Goal: Information Seeking & Learning: Check status

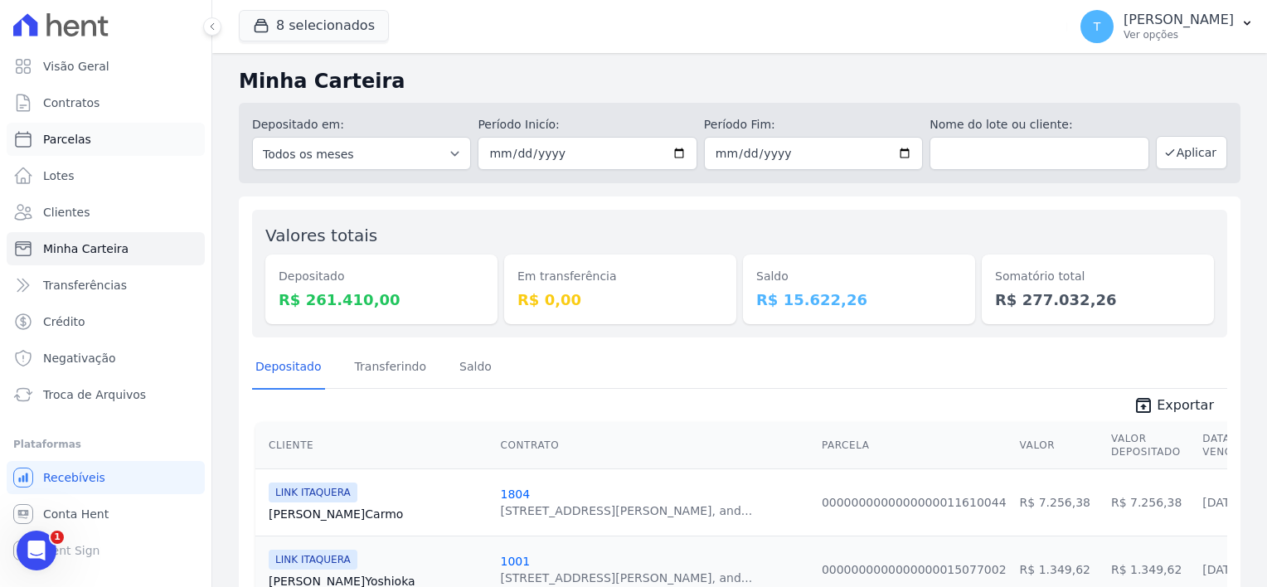
click at [83, 145] on span "Parcelas" at bounding box center [67, 139] width 48 height 17
select select
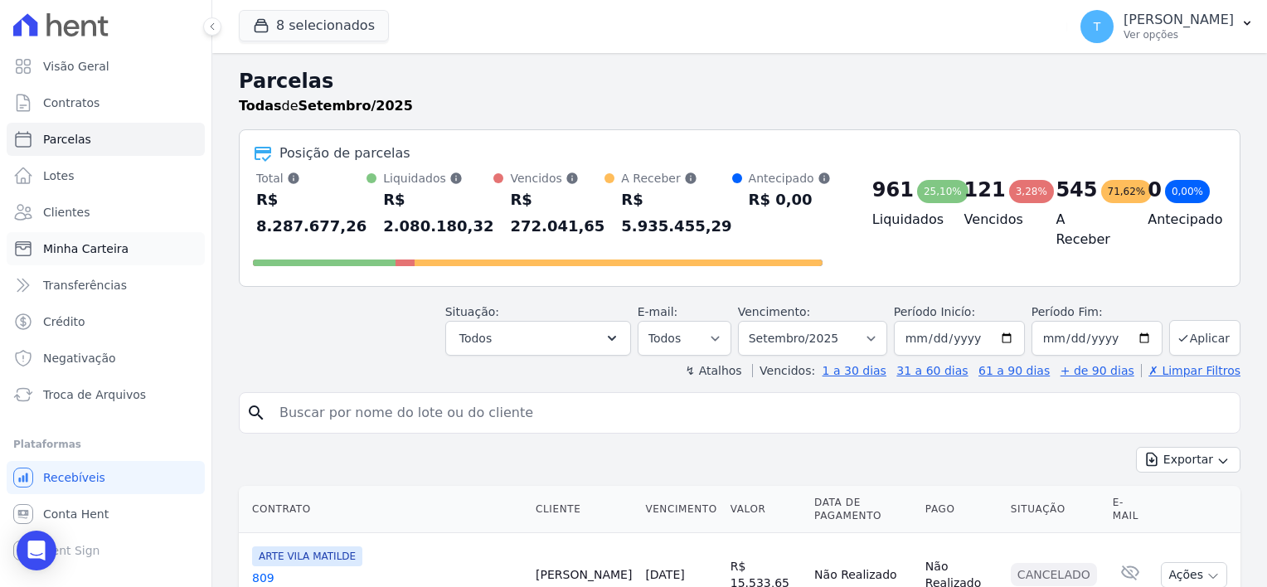
click at [118, 250] on span "Minha Carteira" at bounding box center [85, 248] width 85 height 17
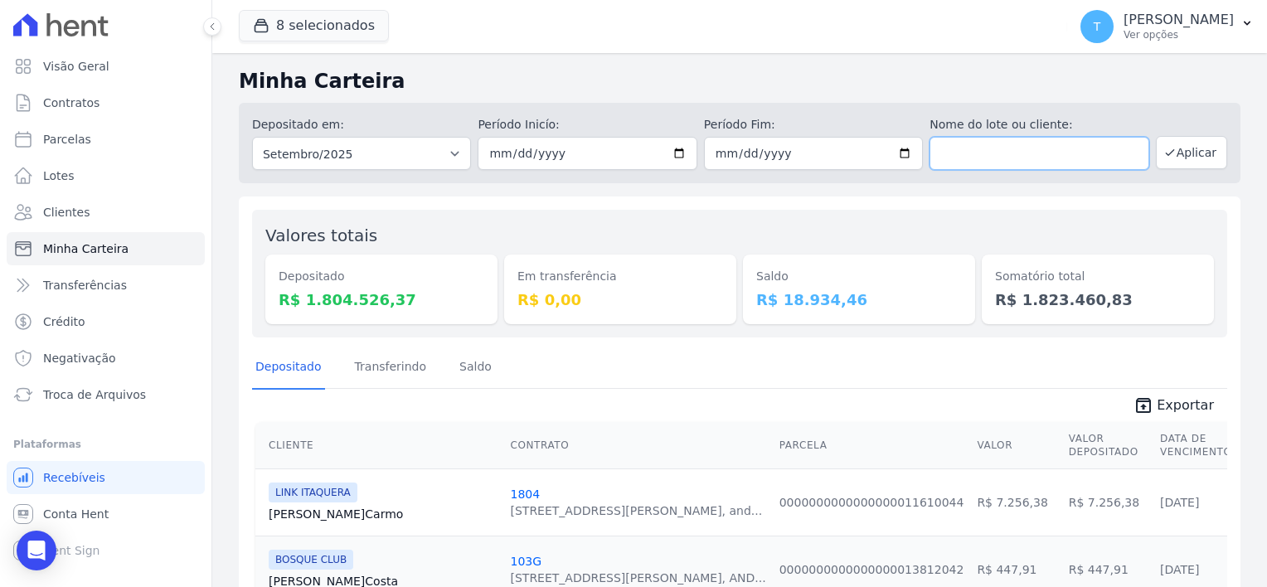
click at [989, 148] on input "text" at bounding box center [1039, 153] width 219 height 33
paste input "Mauricio Barbosa dos Anjos"
type input "Mauricio Barbosa dos Anjos"
click at [1197, 159] on button "Aplicar" at bounding box center [1191, 152] width 71 height 33
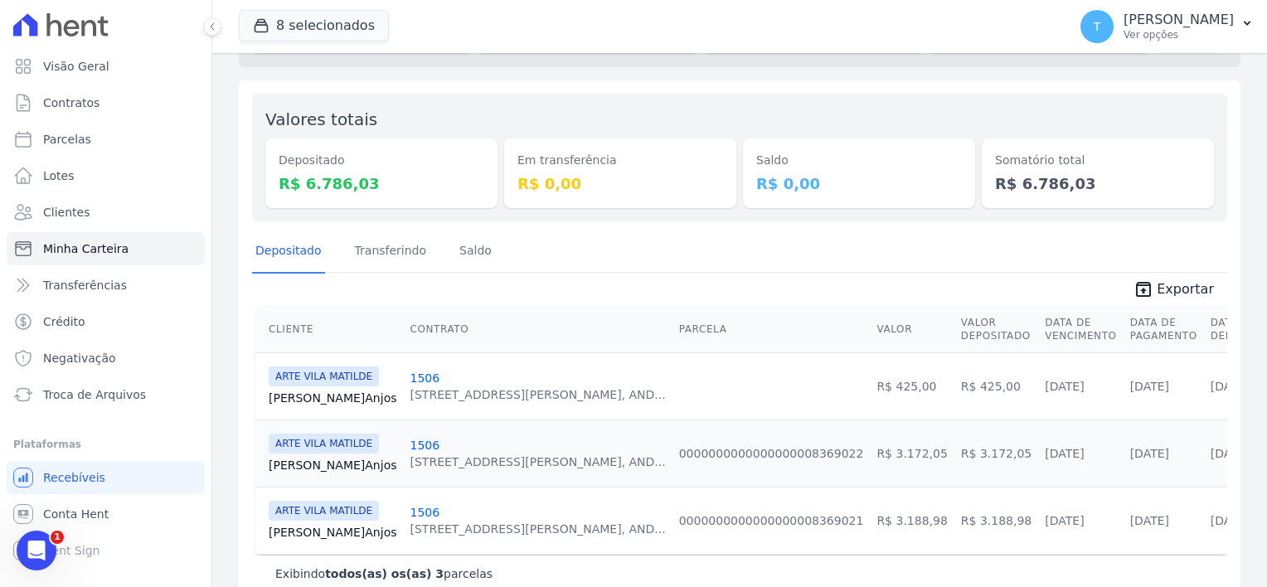
scroll to position [149, 0]
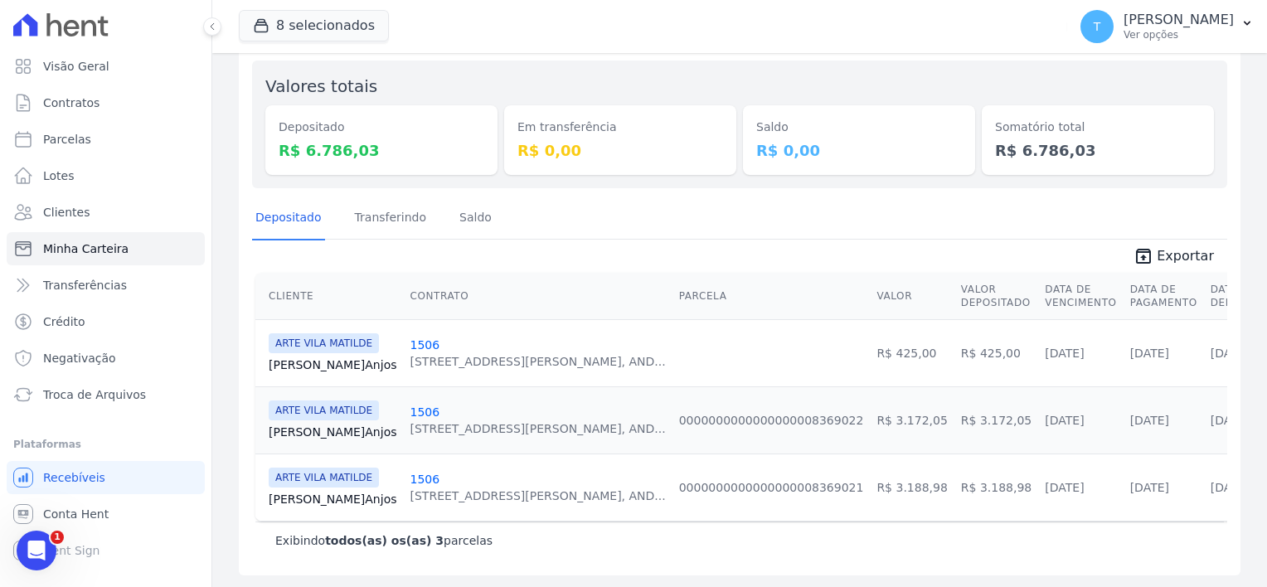
click at [328, 433] on link "Mauricio Anjos" at bounding box center [333, 432] width 129 height 17
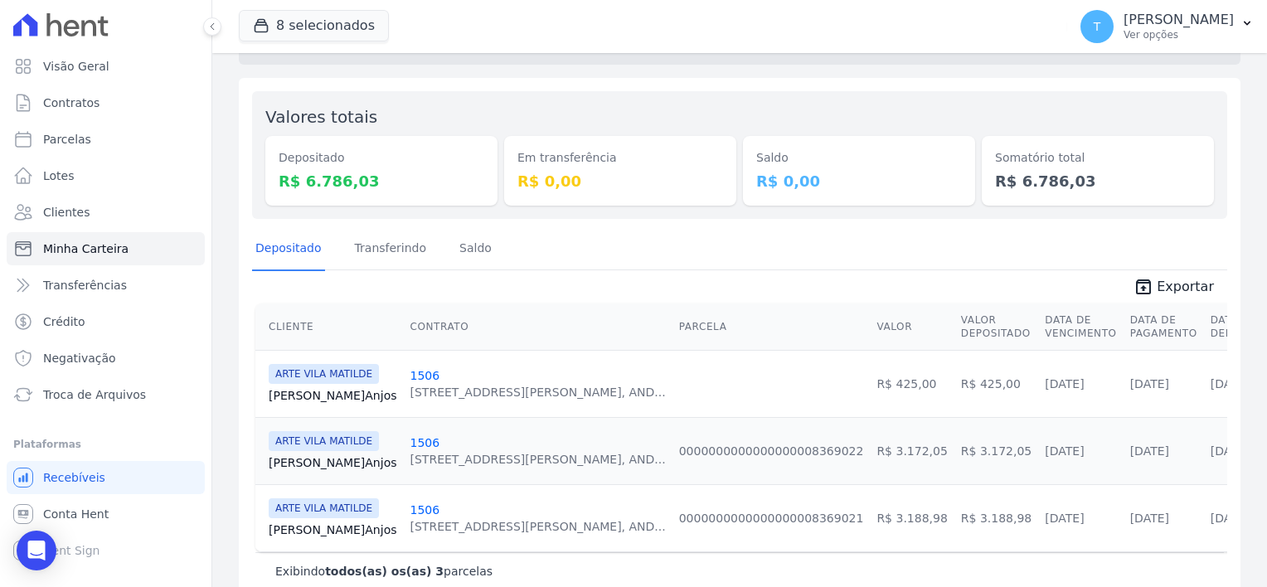
scroll to position [149, 0]
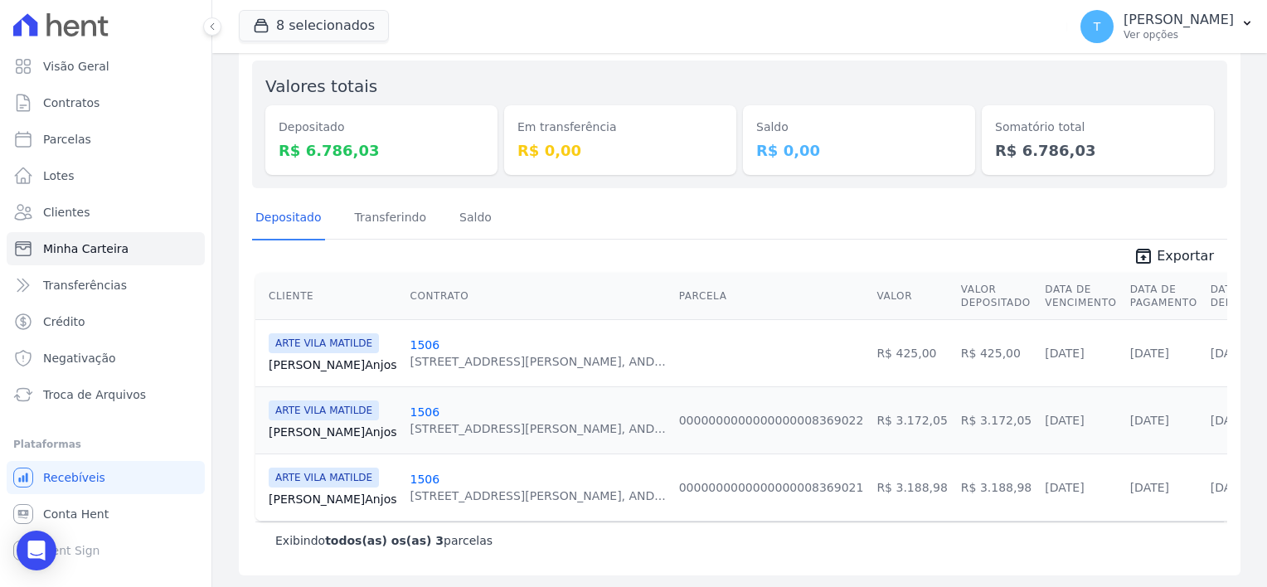
click at [300, 435] on link "Mauricio Anjos" at bounding box center [333, 432] width 129 height 17
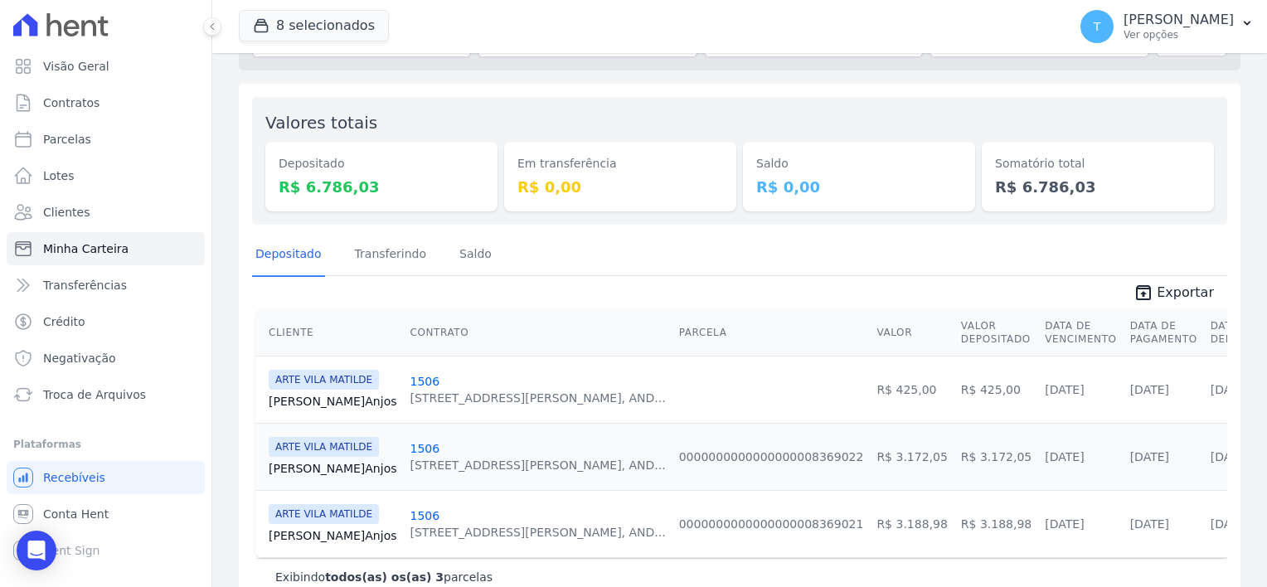
scroll to position [149, 0]
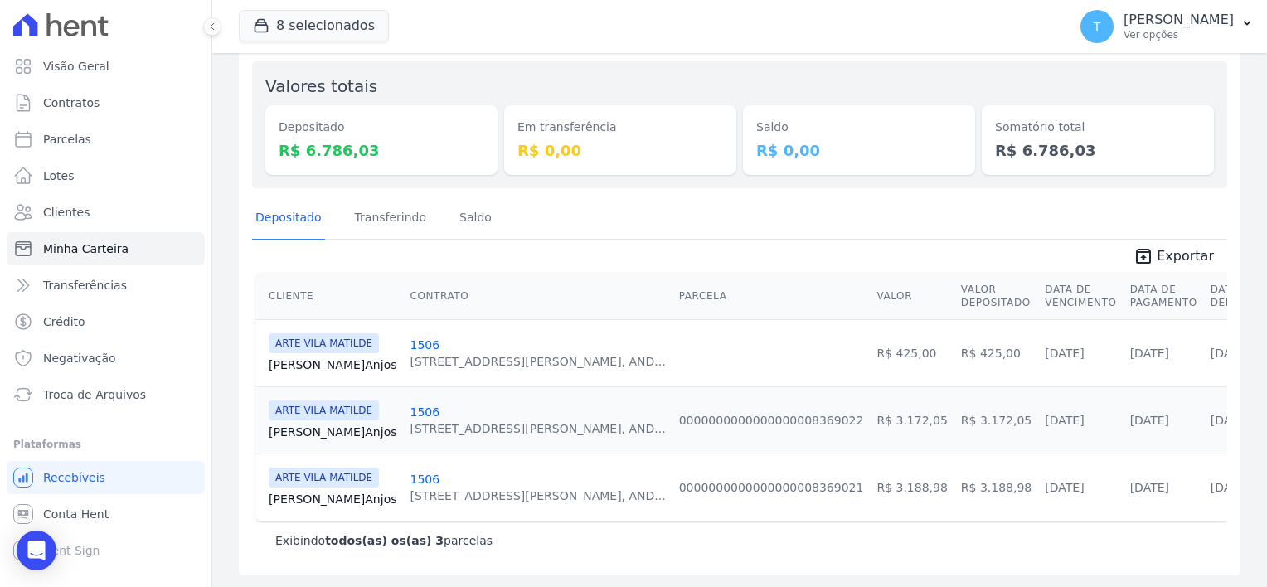
click at [323, 493] on link "Mauricio Anjos" at bounding box center [333, 499] width 129 height 17
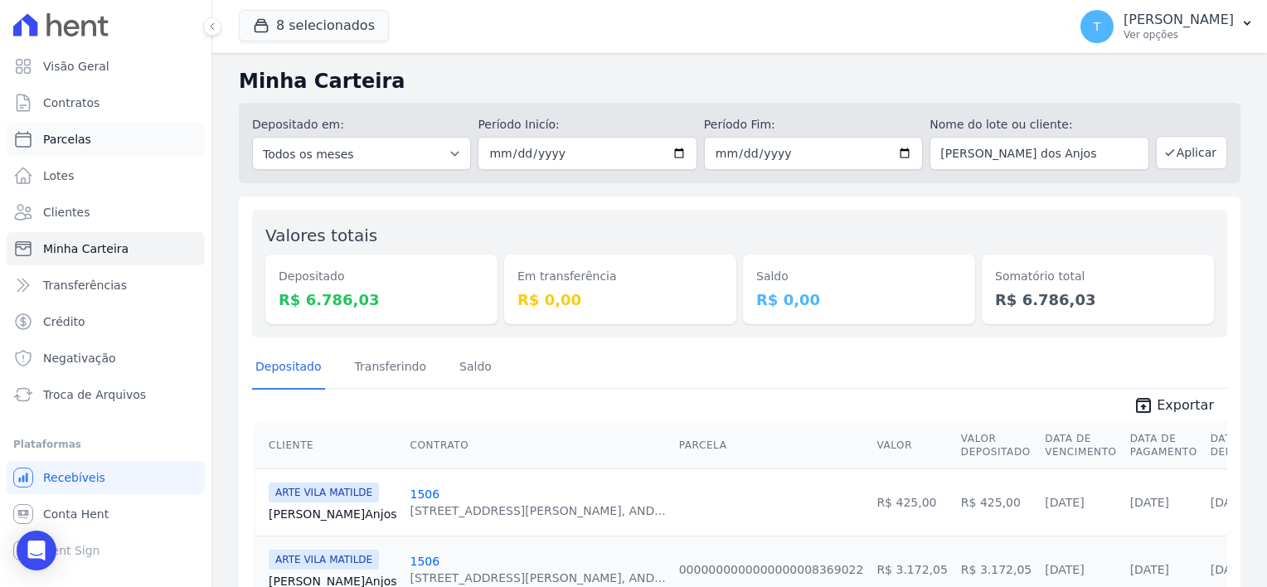
click at [88, 143] on link "Parcelas" at bounding box center [106, 139] width 198 height 33
select select
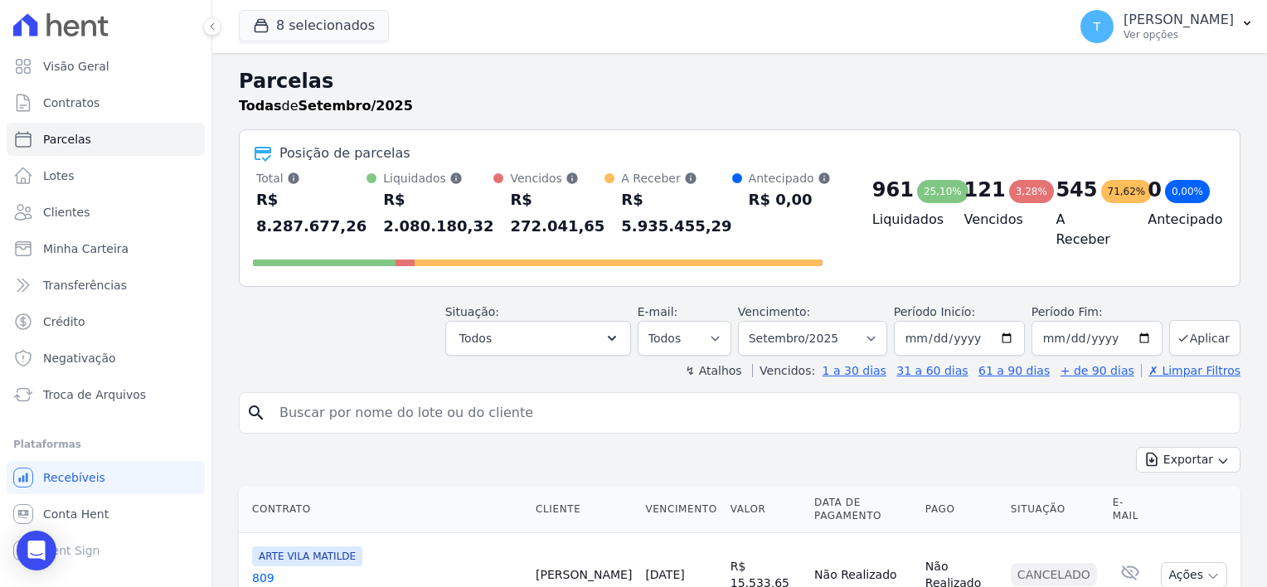
click at [347, 396] on input "search" at bounding box center [752, 412] width 964 height 33
paste input "RODRIGO FRANCISCO LEITE"
type input "RODRIGO FRANCISCO LEITE"
select select
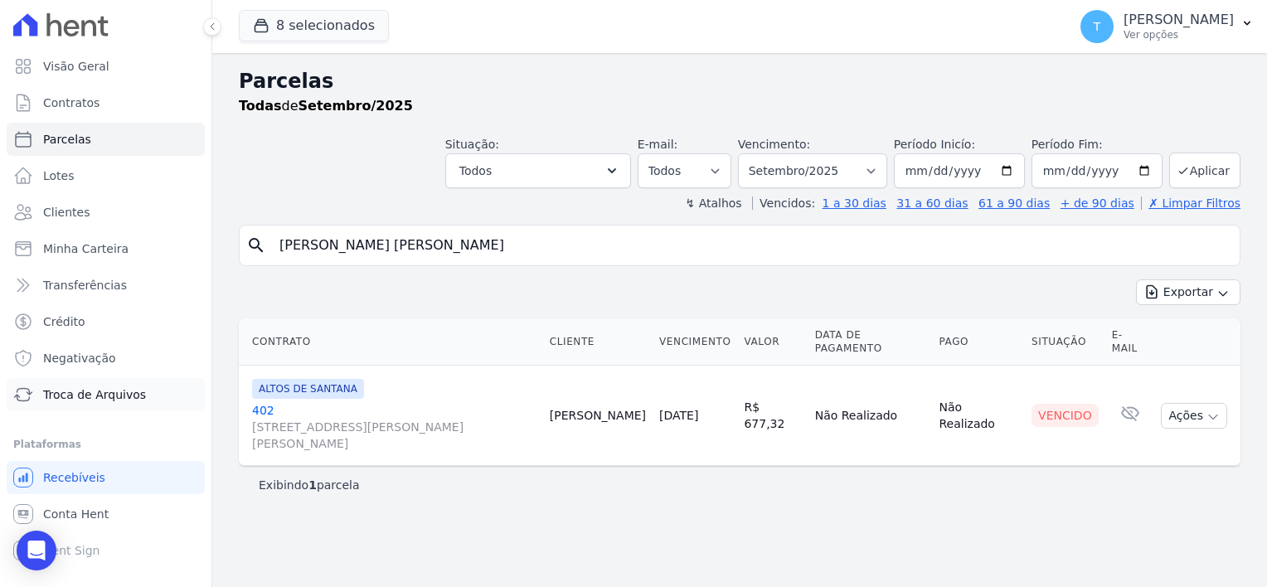
click at [109, 404] on link "Troca de Arquivos" at bounding box center [106, 394] width 198 height 33
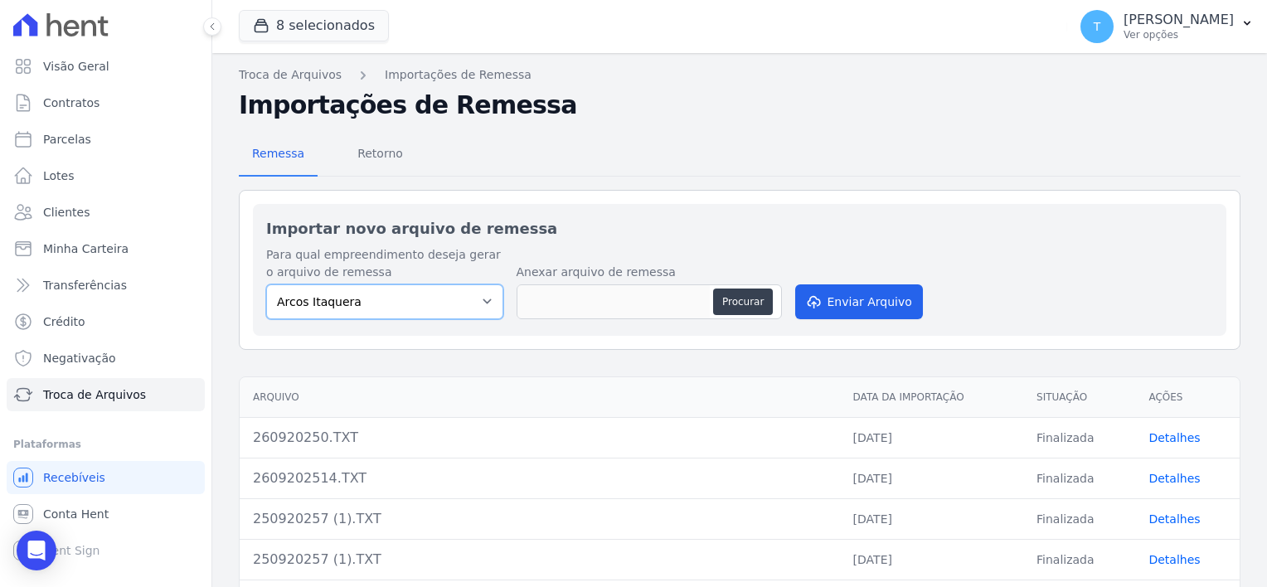
click at [488, 295] on select "Arcos Itaquera ALTOS DE SANTANA Inspire BOSQUE CLUB ARTE VILA MATILDE VISTA 553…" at bounding box center [384, 301] width 237 height 35
select select "0f63778f-d065-481e-98dc-731d1f59daba"
click at [266, 284] on select "Arcos Itaquera ALTOS DE SANTANA Inspire BOSQUE CLUB ARTE VILA MATILDE VISTA 553…" at bounding box center [384, 301] width 237 height 35
click at [736, 306] on button "Procurar" at bounding box center [743, 302] width 60 height 27
type input "2609202530.TXT"
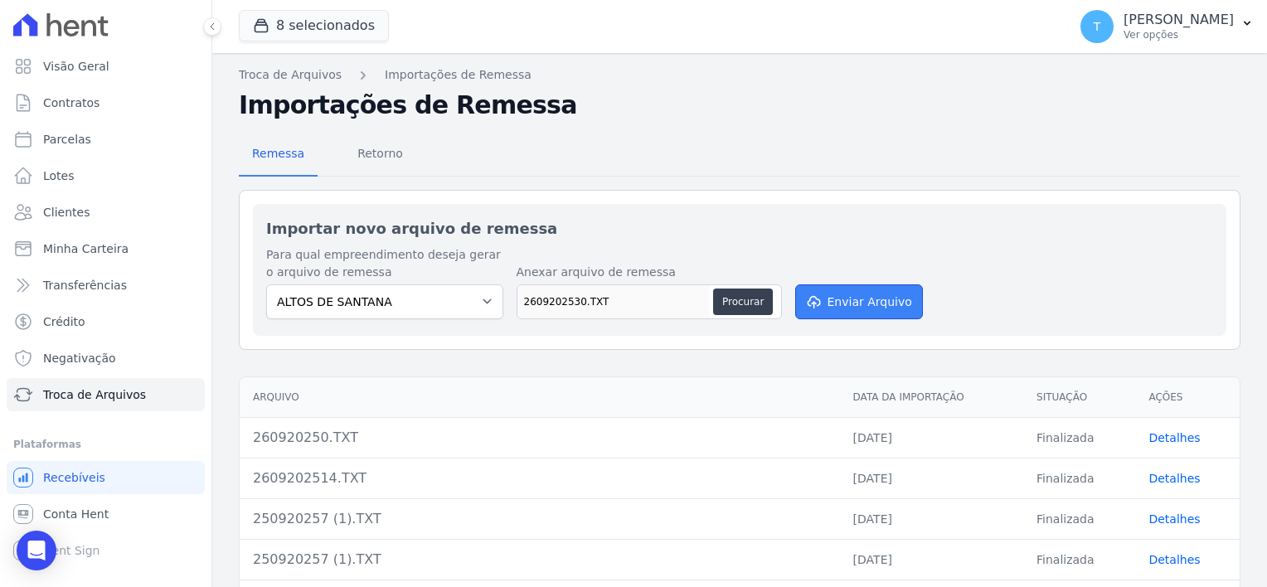
click at [833, 308] on button "Enviar Arquivo" at bounding box center [859, 301] width 128 height 35
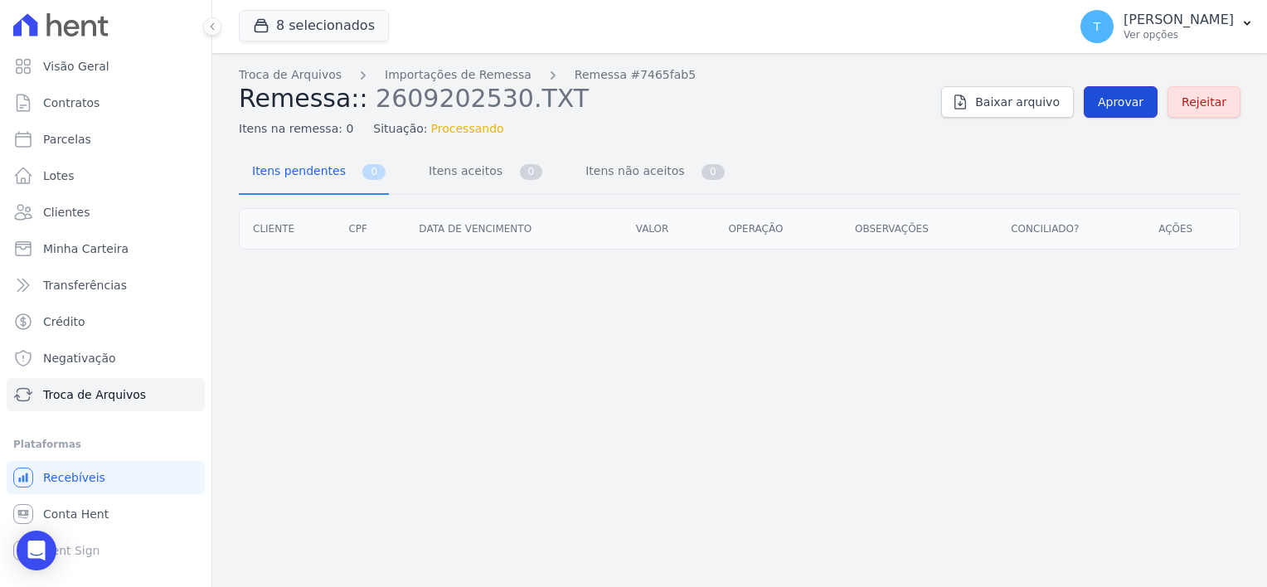
click at [1104, 104] on link "Aprovar" at bounding box center [1121, 102] width 74 height 32
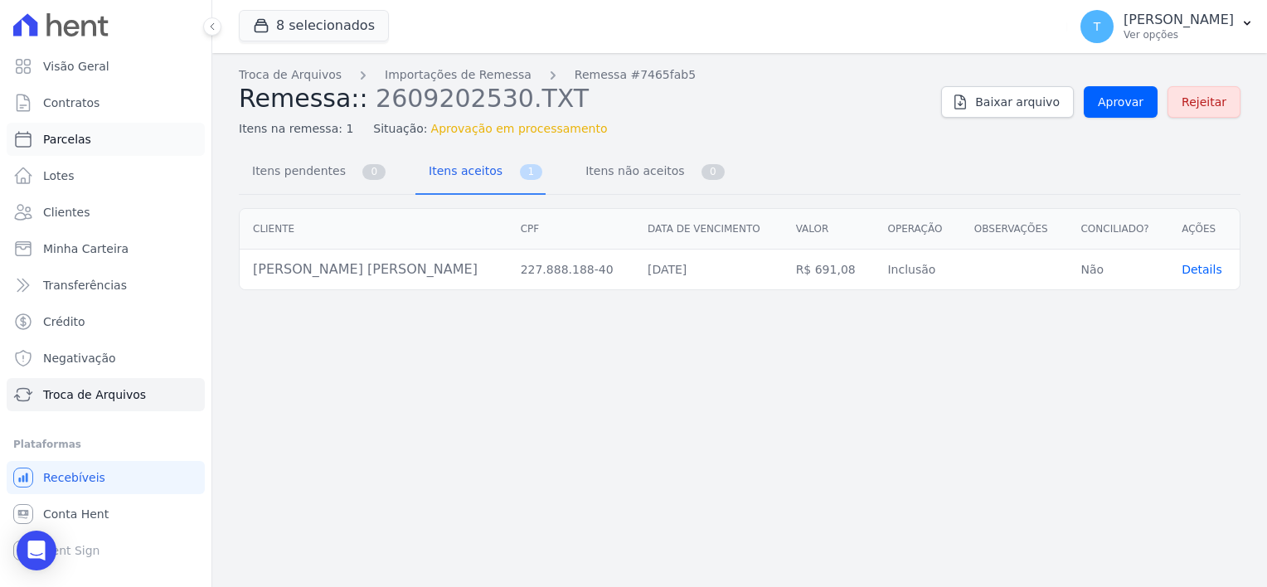
click at [66, 139] on span "Parcelas" at bounding box center [67, 139] width 48 height 17
select select
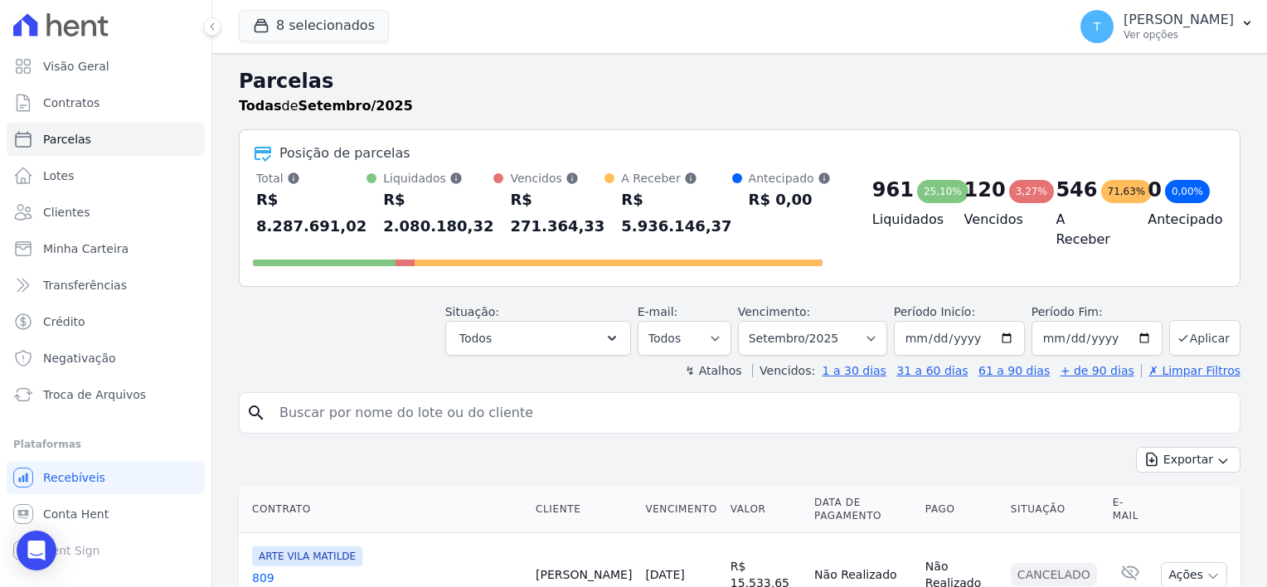
click at [471, 396] on input "search" at bounding box center [752, 412] width 964 height 33
paste input "RODRIGO FRANCISCO LEITE"
type input "RODRIGO FRANCISCO LEITE"
select select
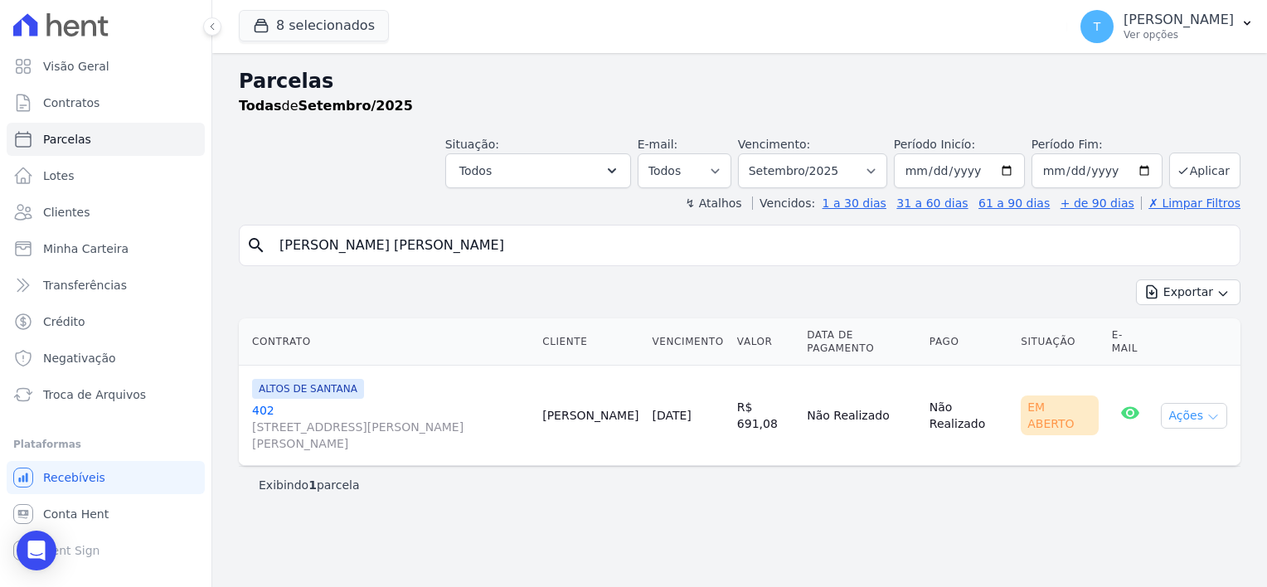
click at [1214, 410] on icon "button" at bounding box center [1213, 416] width 13 height 13
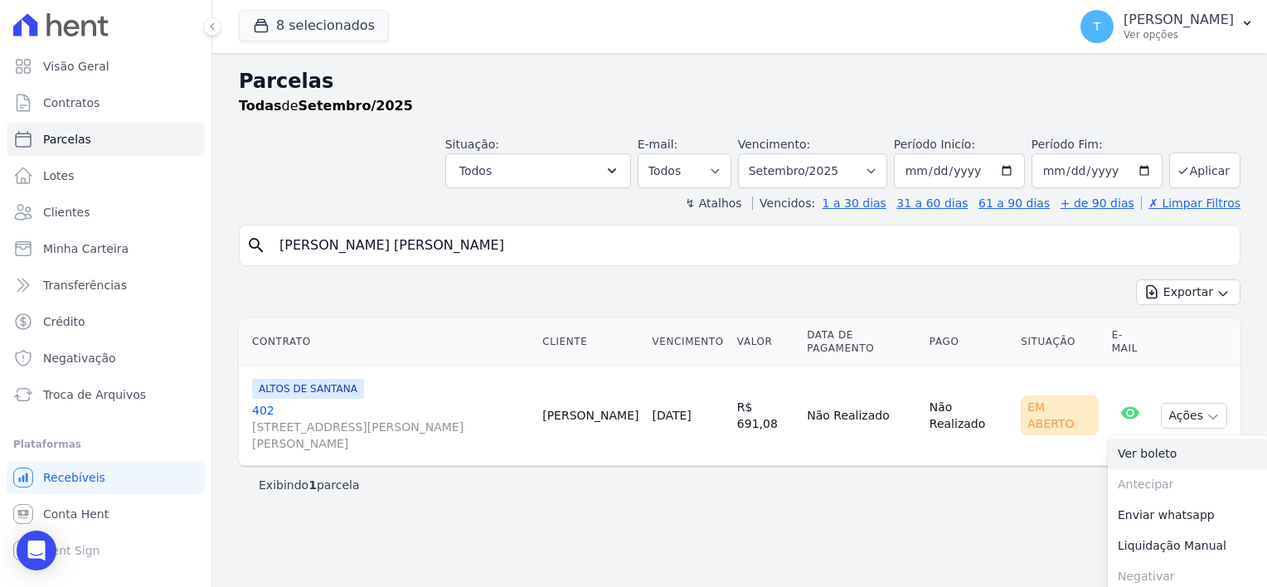
click at [1181, 439] on link "Ver boleto" at bounding box center [1187, 454] width 159 height 31
drag, startPoint x: 484, startPoint y: 246, endPoint x: 259, endPoint y: 243, distance: 225.6
click at [259, 243] on div "search RODRIGO FRANCISCO LEITE" at bounding box center [740, 245] width 1002 height 41
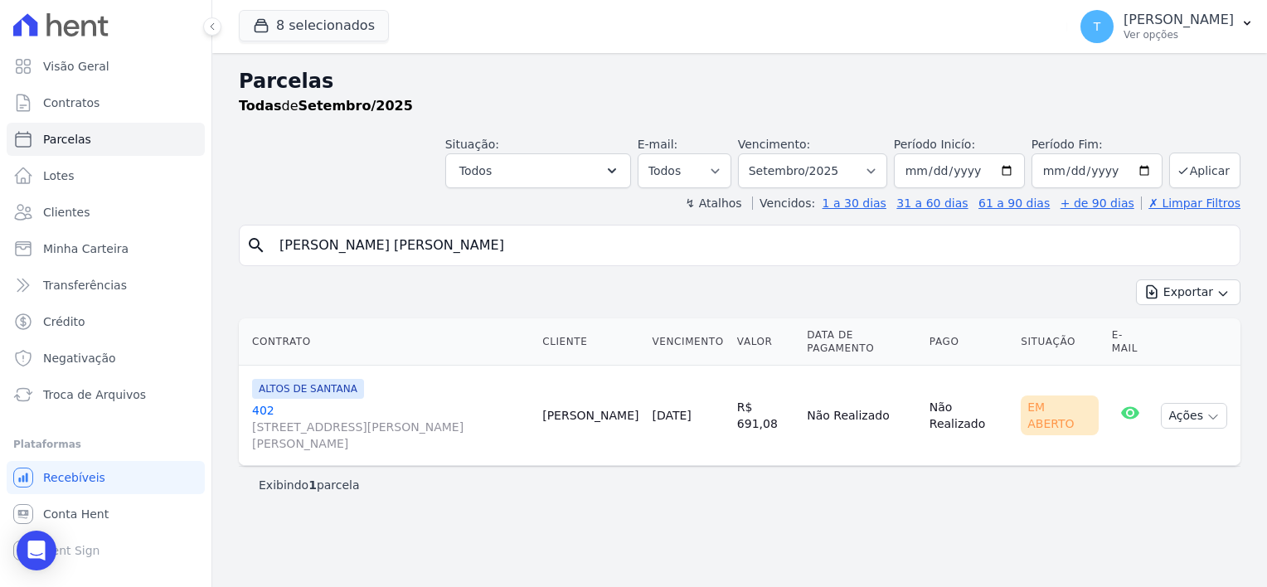
paste input "Hassan Gonçalves Dias Deraoui"
type input "Hassan Gonçalves Dias Deraoui"
select select
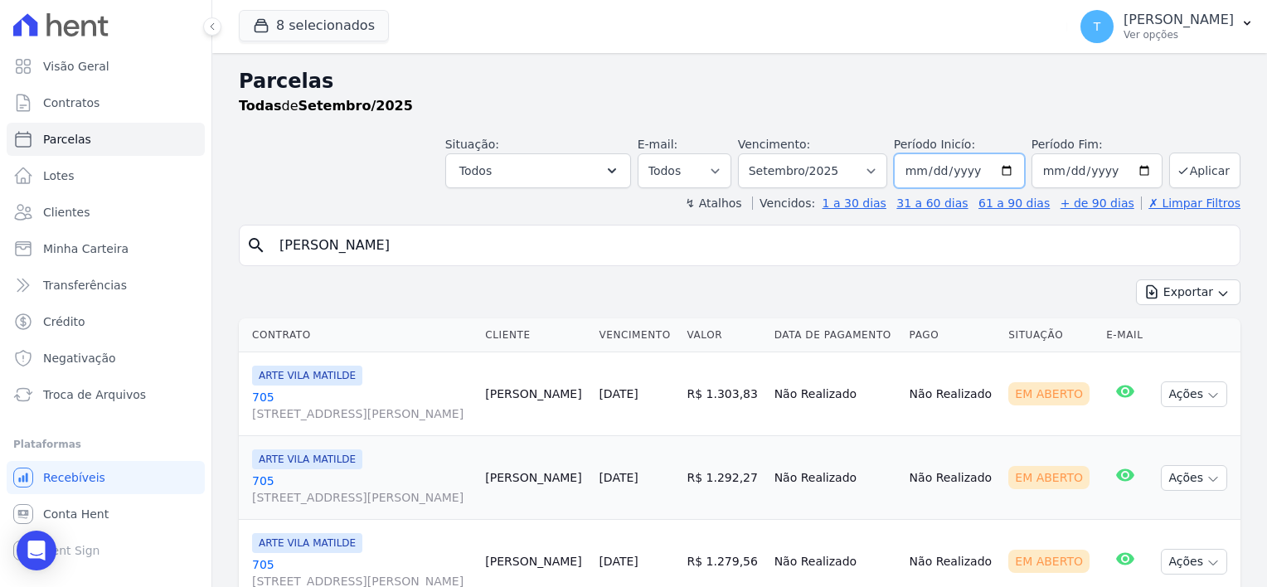
click at [1005, 169] on input "[DATE]" at bounding box center [959, 170] width 131 height 35
type input "2025-08-01"
click at [1192, 162] on button "Aplicar" at bounding box center [1204, 171] width 71 height 36
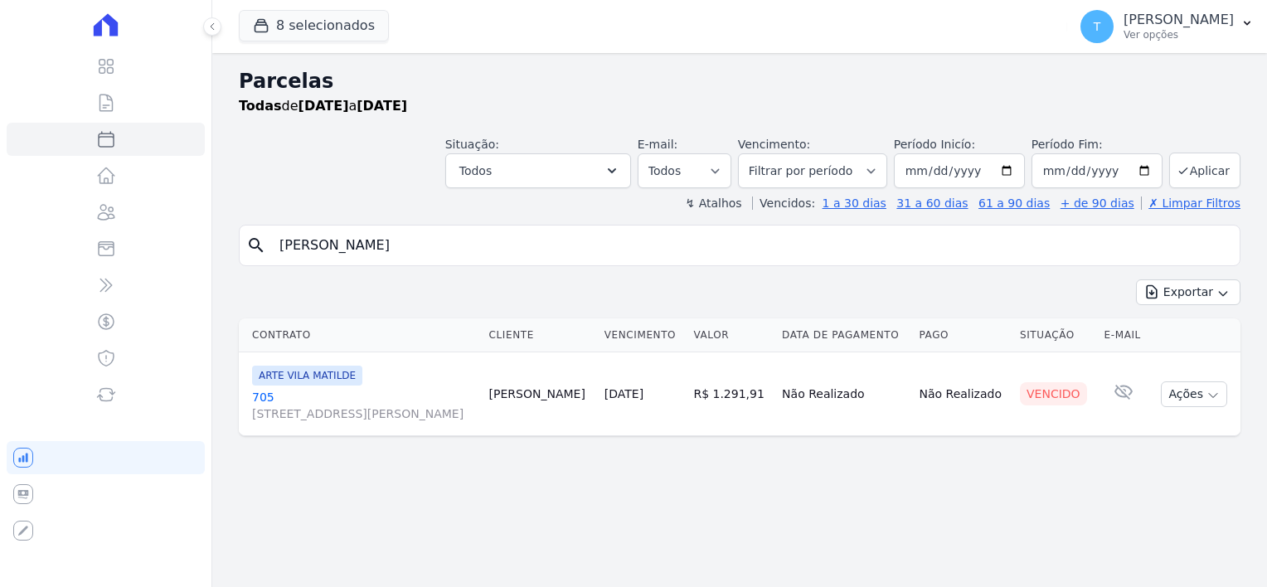
select select
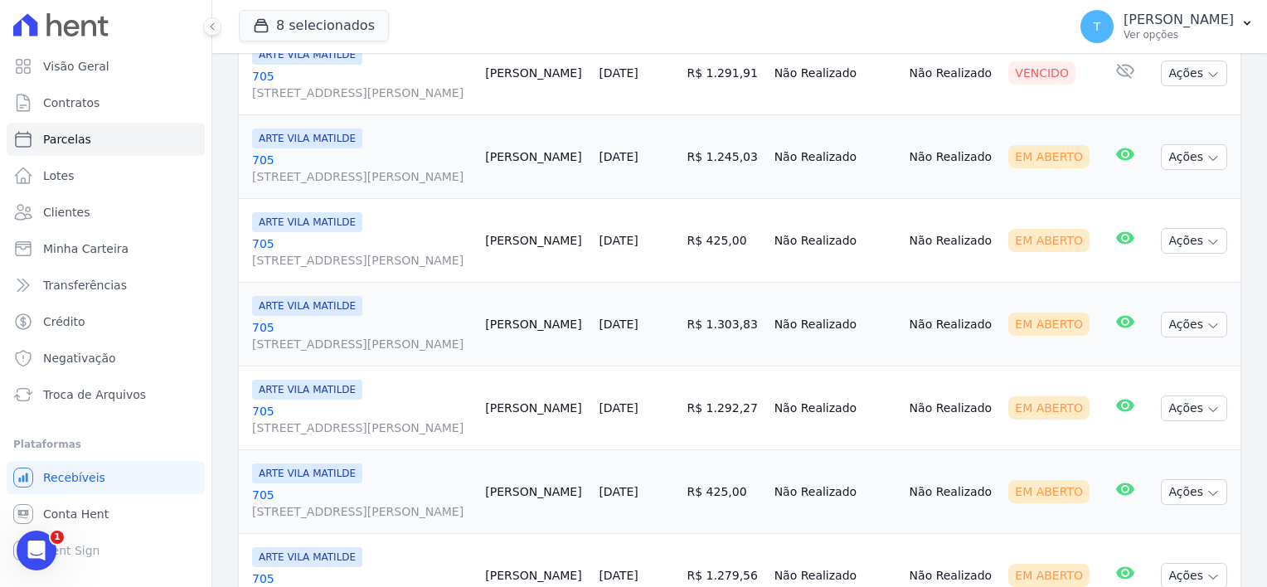
scroll to position [317, 0]
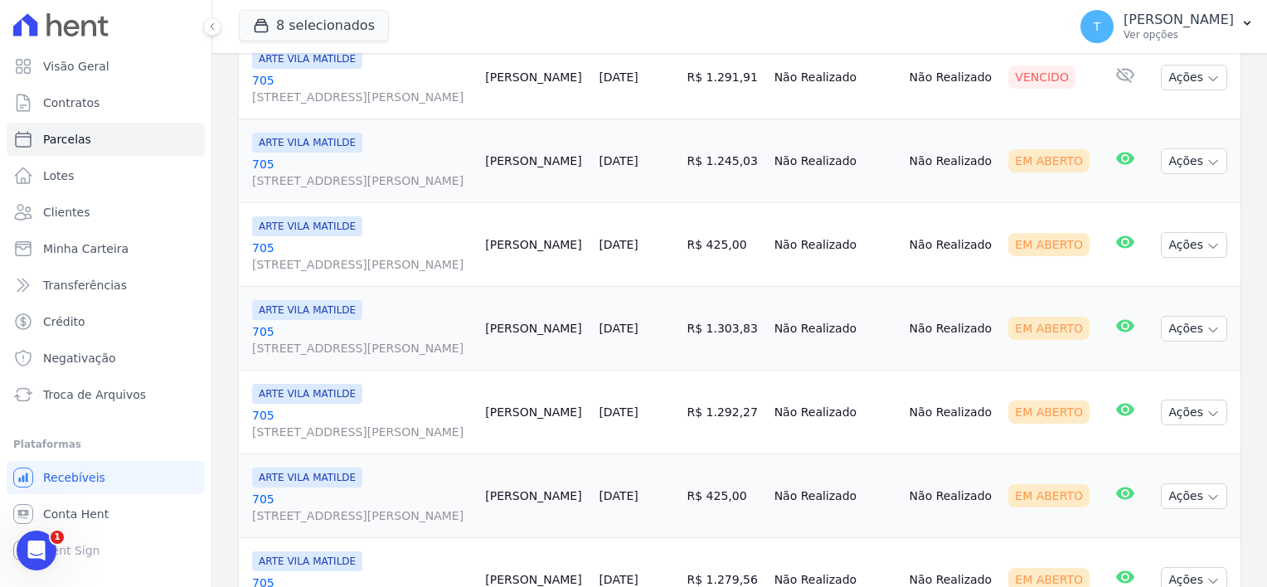
click at [307, 259] on span "Avenida Angélica, 2248, ANDAR 11, Consolação" at bounding box center [362, 264] width 220 height 17
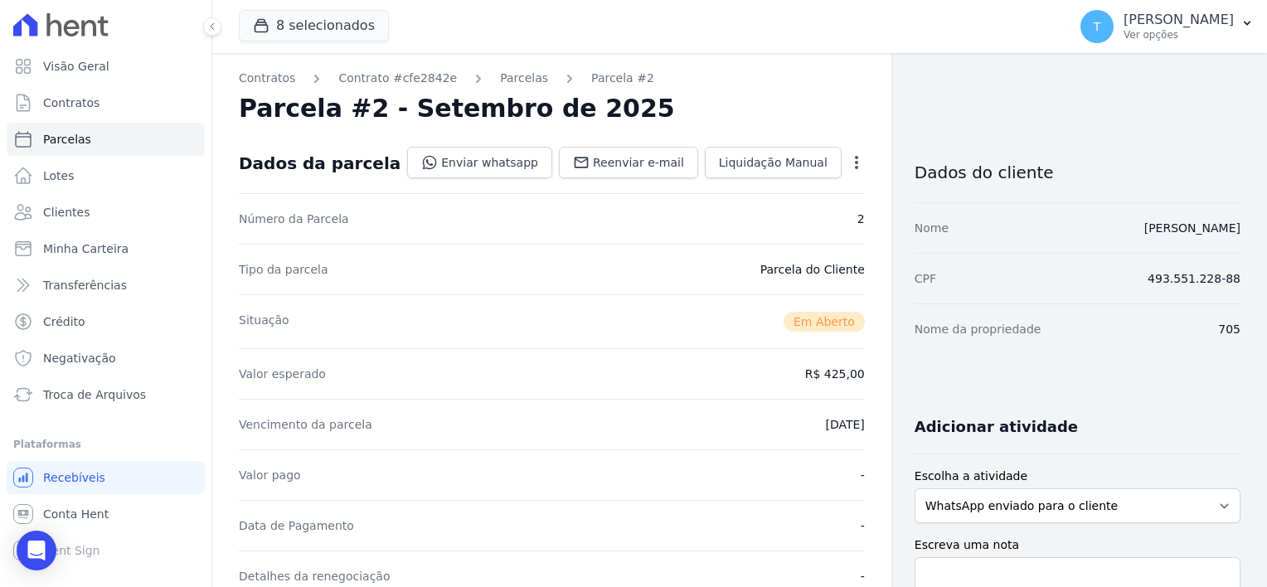
select select
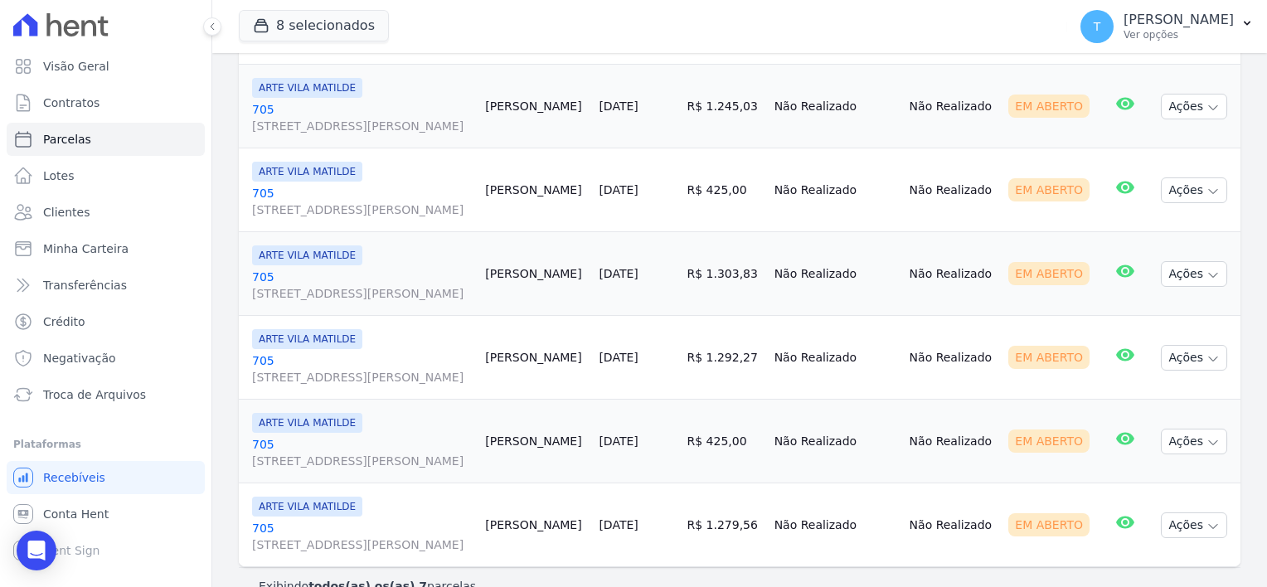
scroll to position [400, 0]
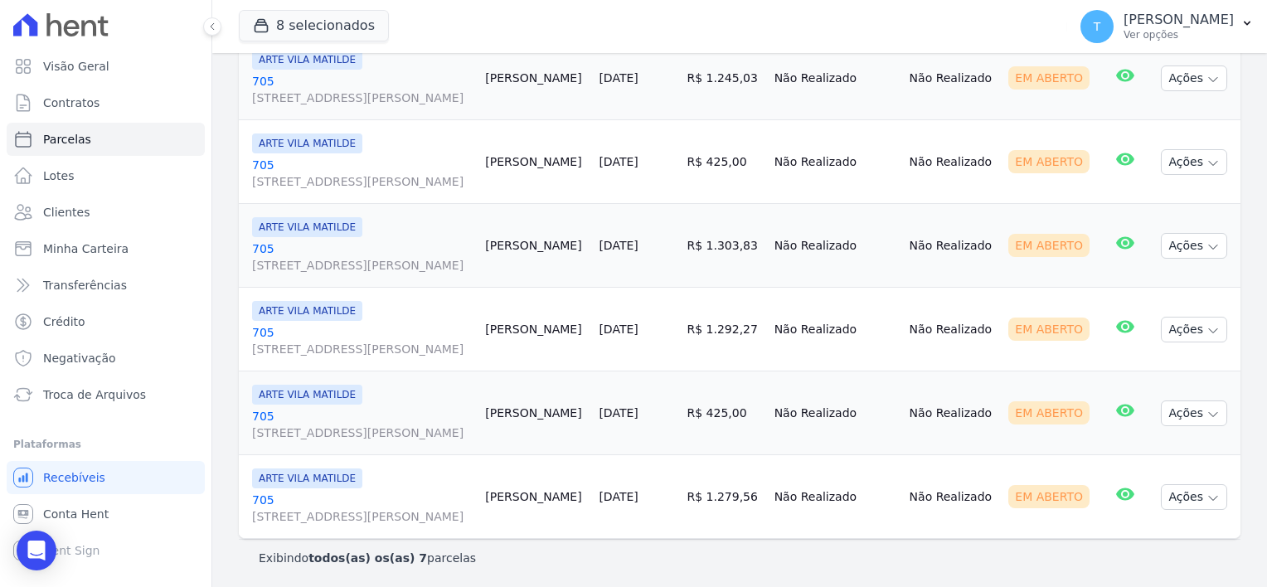
click at [638, 410] on link "30/09/2025" at bounding box center [618, 412] width 39 height 13
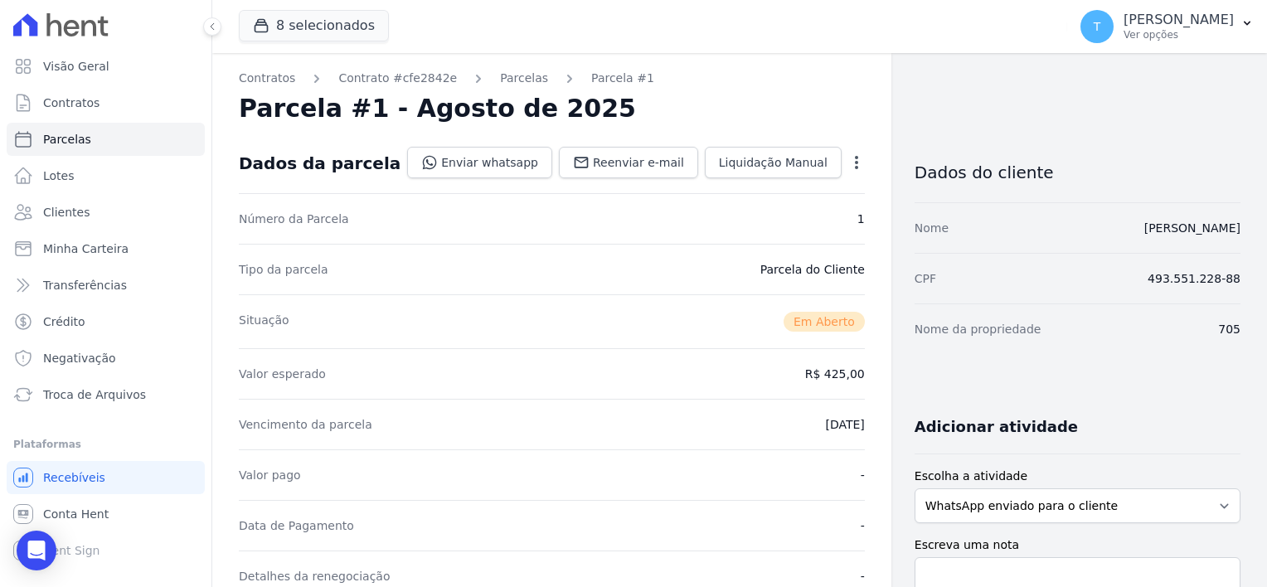
select select
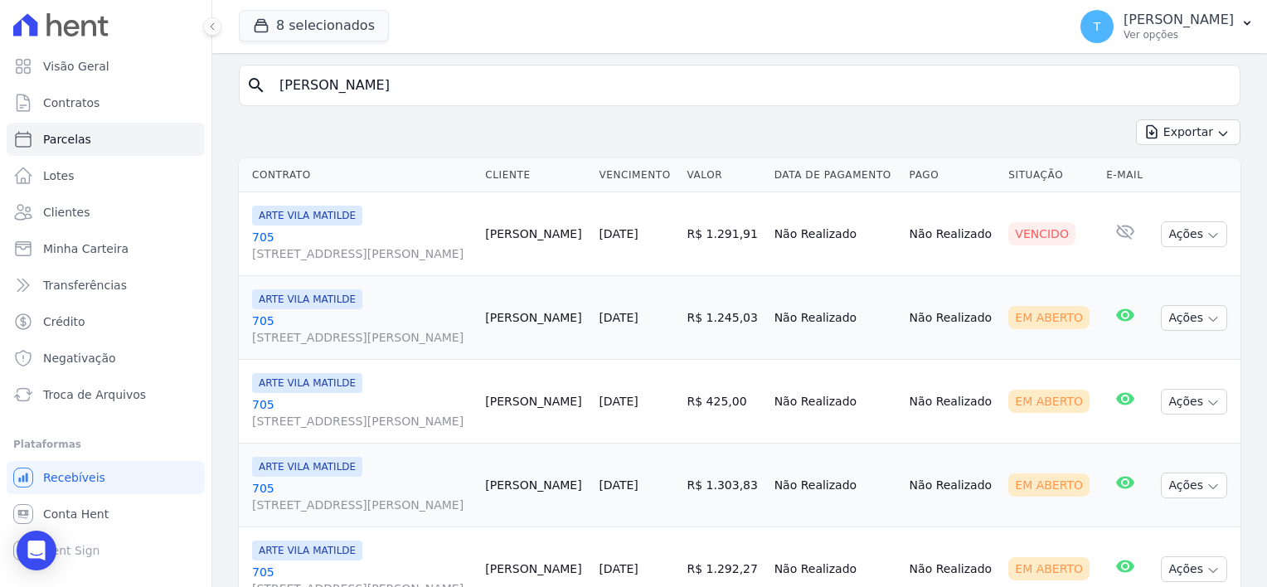
scroll to position [166, 0]
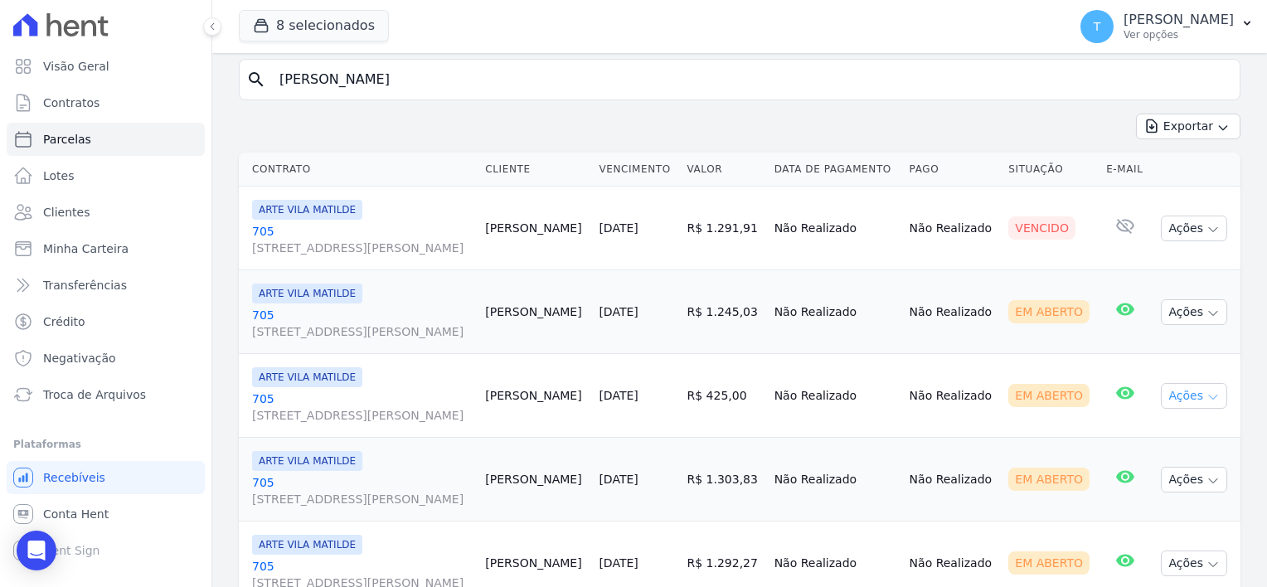
click at [1207, 395] on icon "button" at bounding box center [1213, 397] width 13 height 13
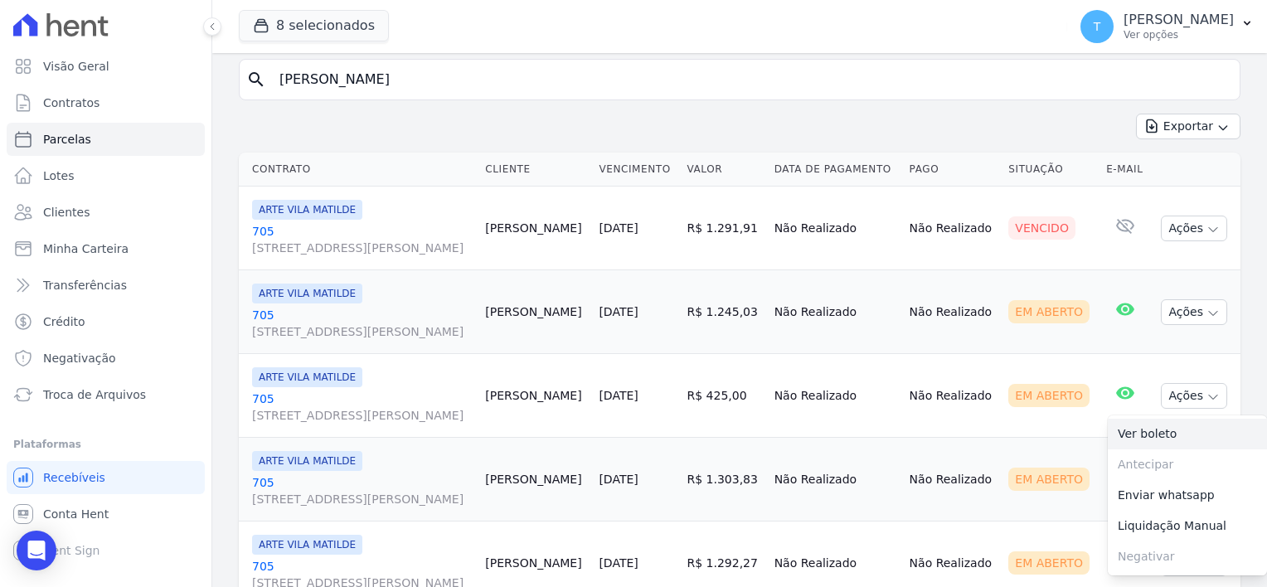
click at [1151, 427] on link "Ver boleto" at bounding box center [1187, 434] width 159 height 31
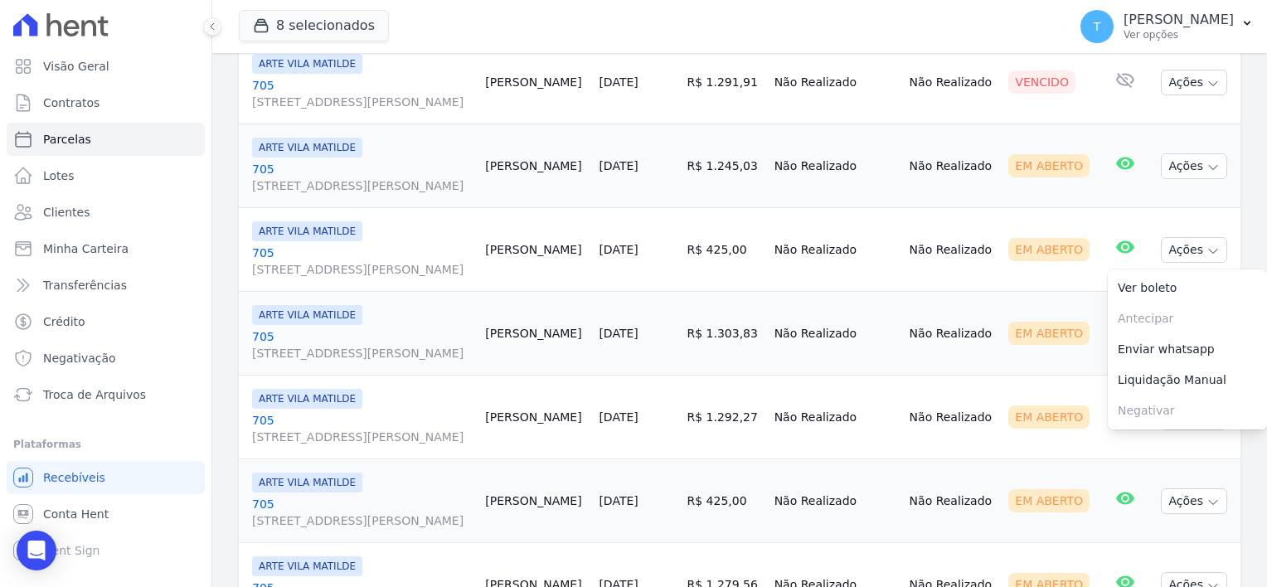
scroll to position [332, 0]
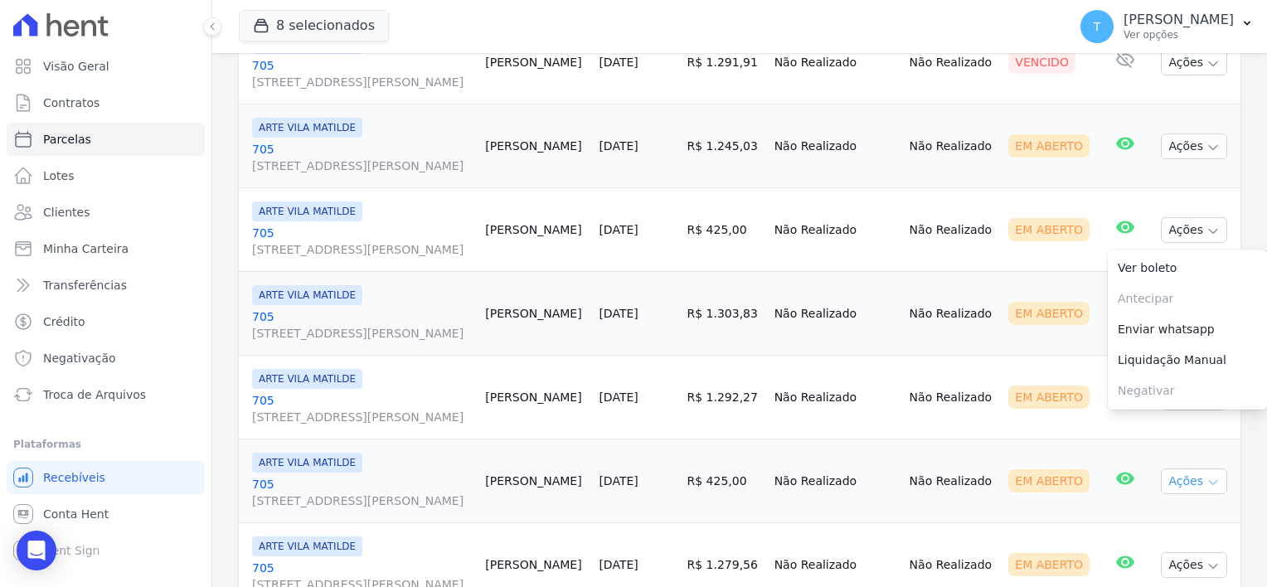
click at [1209, 482] on icon "button" at bounding box center [1213, 483] width 8 height 4
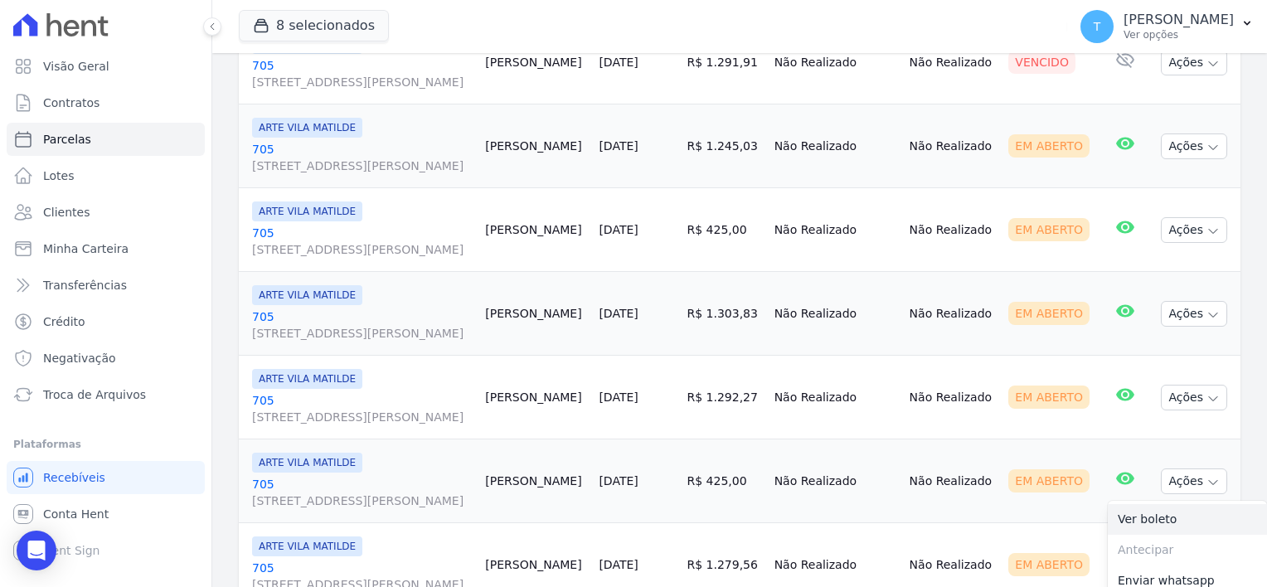
click at [1143, 516] on link "Ver boleto" at bounding box center [1187, 519] width 159 height 31
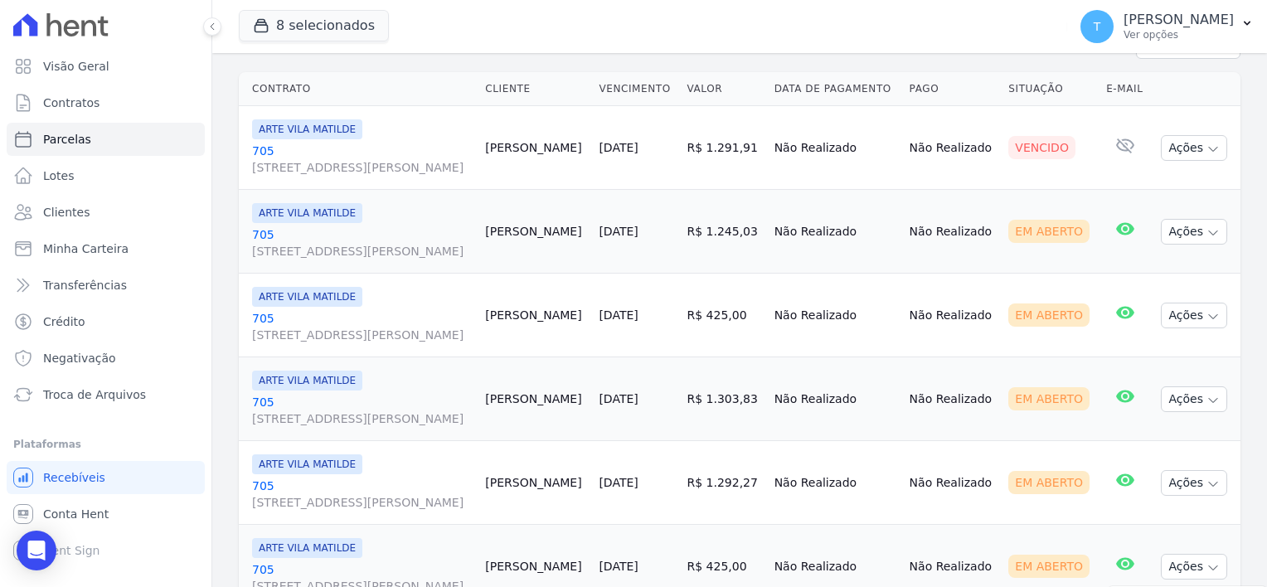
scroll to position [249, 0]
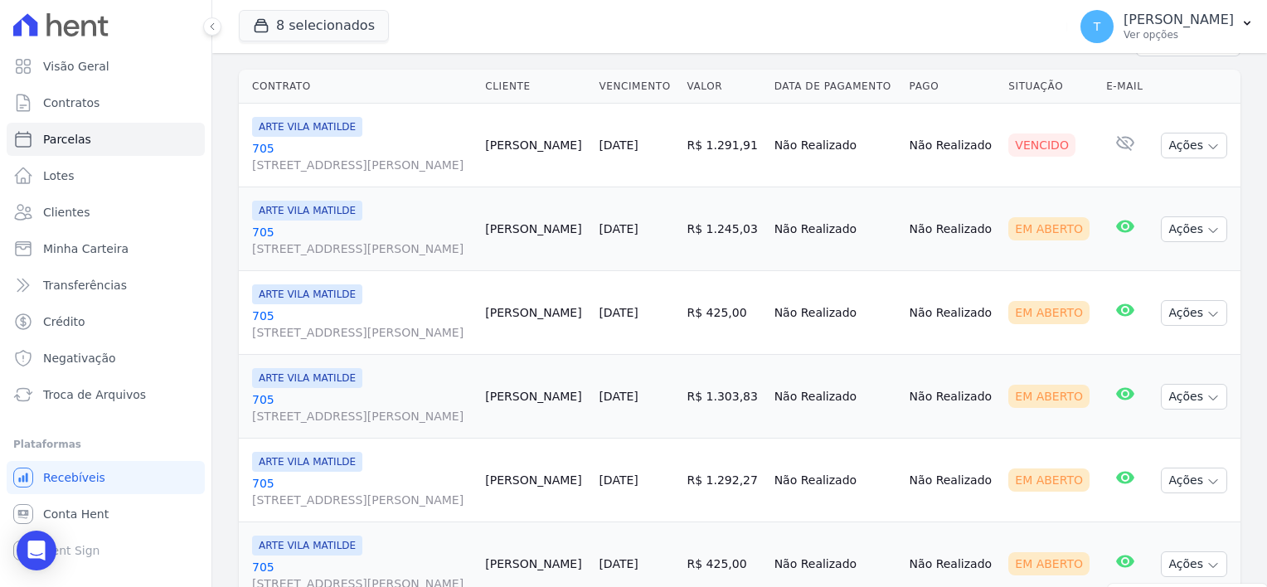
click at [296, 206] on span "ARTE VILA MATILDE" at bounding box center [307, 211] width 110 height 20
click at [296, 245] on span "Avenida Angélica, 2248, ANDAR 11, Consolação" at bounding box center [362, 248] width 220 height 17
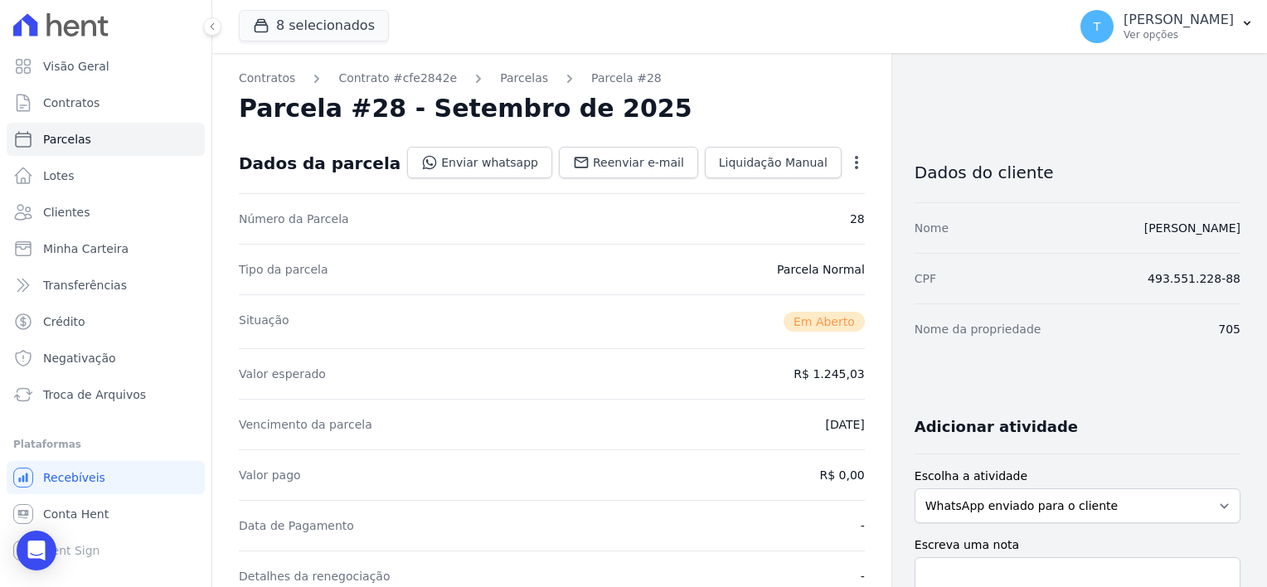
select select
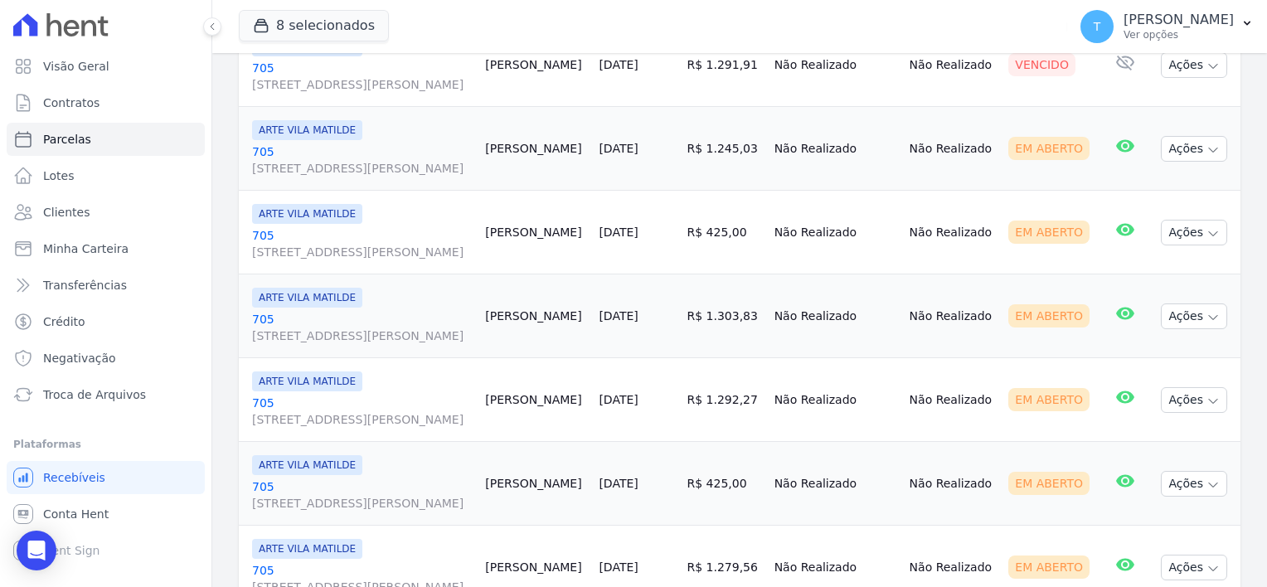
scroll to position [332, 0]
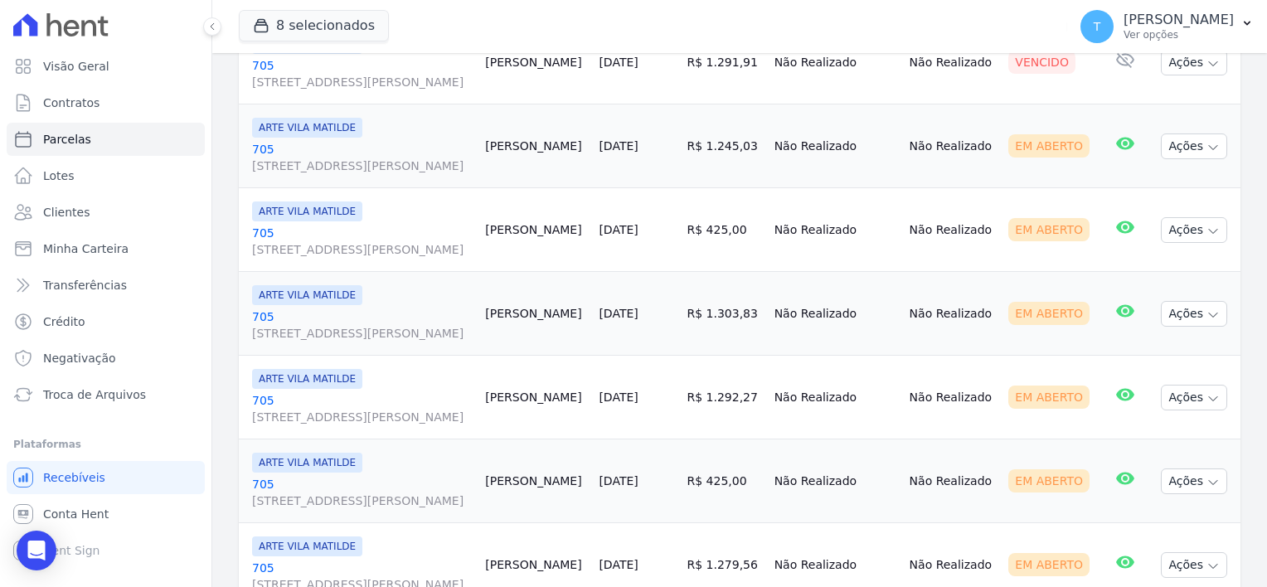
click at [269, 312] on link "705 Avenida Angélica, 2248, ANDAR 11, Consolação" at bounding box center [362, 324] width 220 height 33
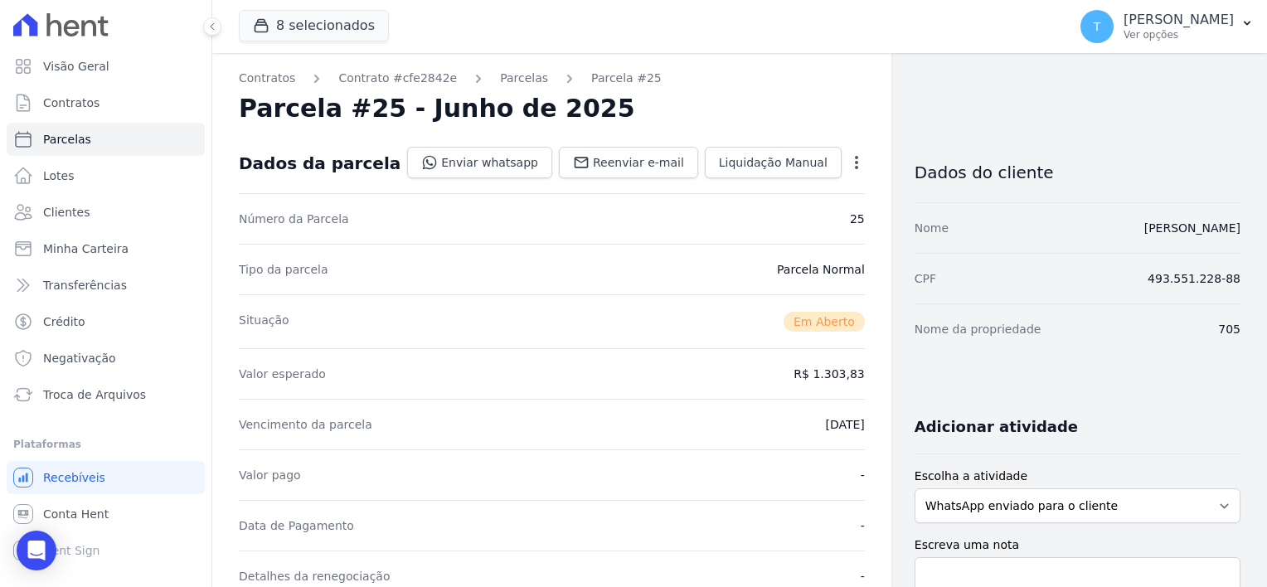
select select
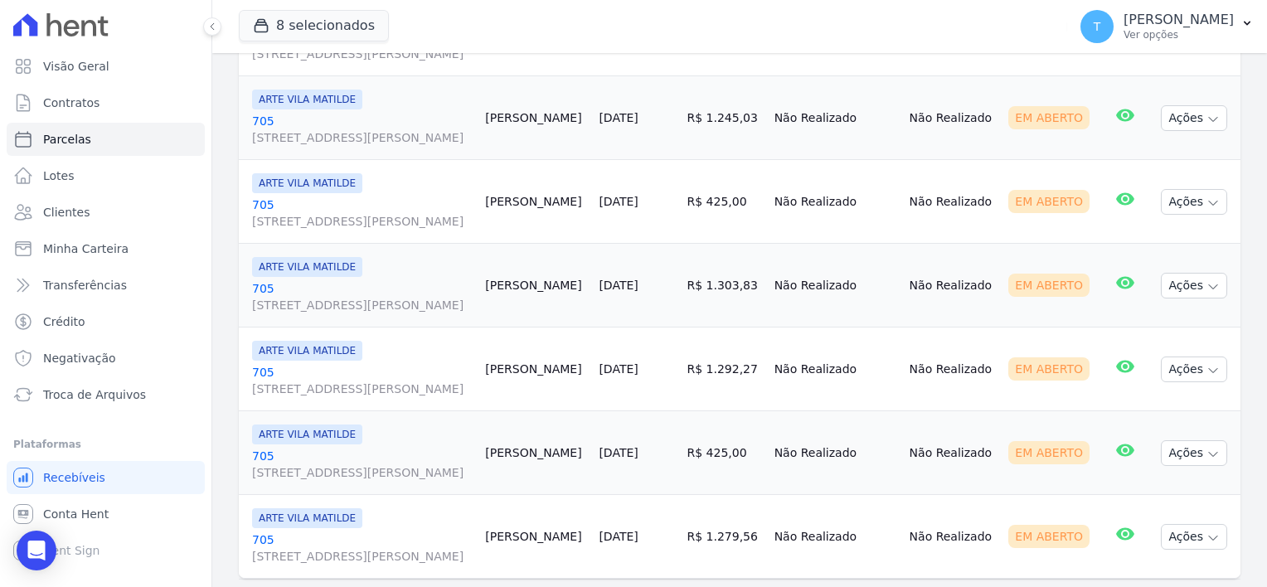
scroll to position [400, 0]
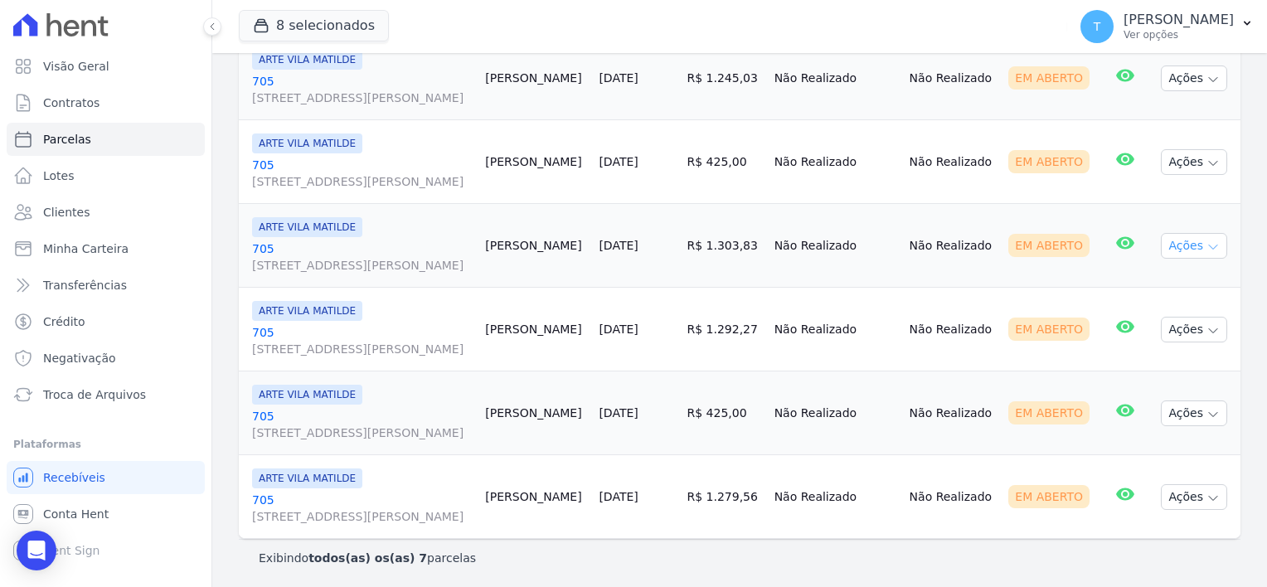
click at [1209, 245] on icon "button" at bounding box center [1213, 247] width 8 height 4
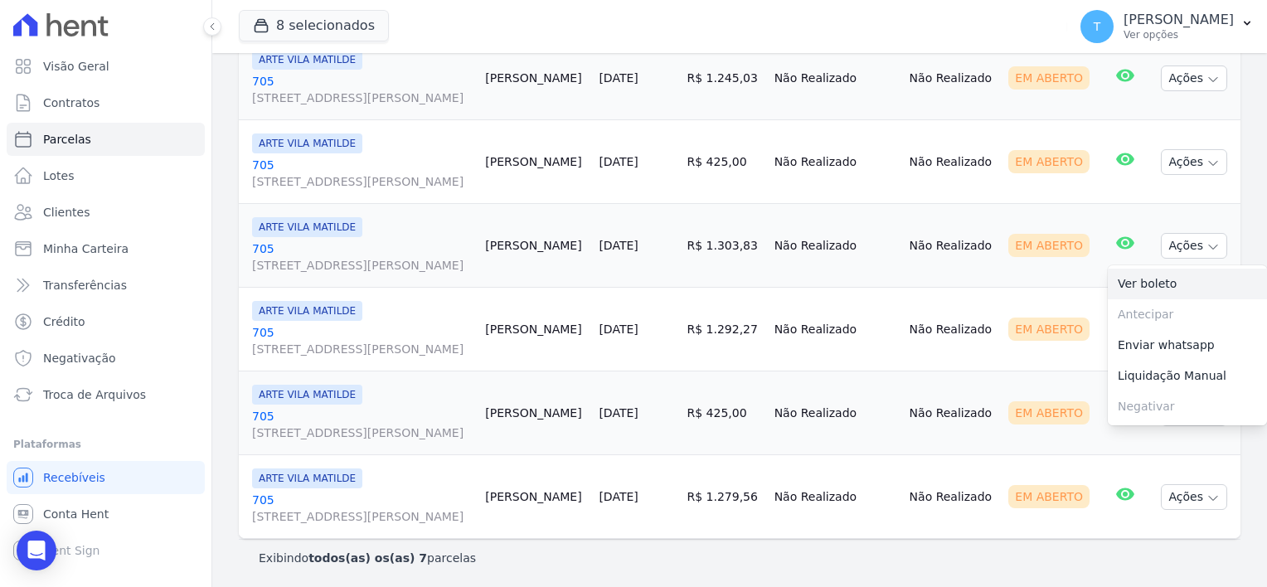
click at [1154, 277] on link "Ver boleto" at bounding box center [1187, 284] width 159 height 31
click at [261, 342] on span "Avenida Angélica, 2248, ANDAR 11, Consolação" at bounding box center [362, 349] width 220 height 17
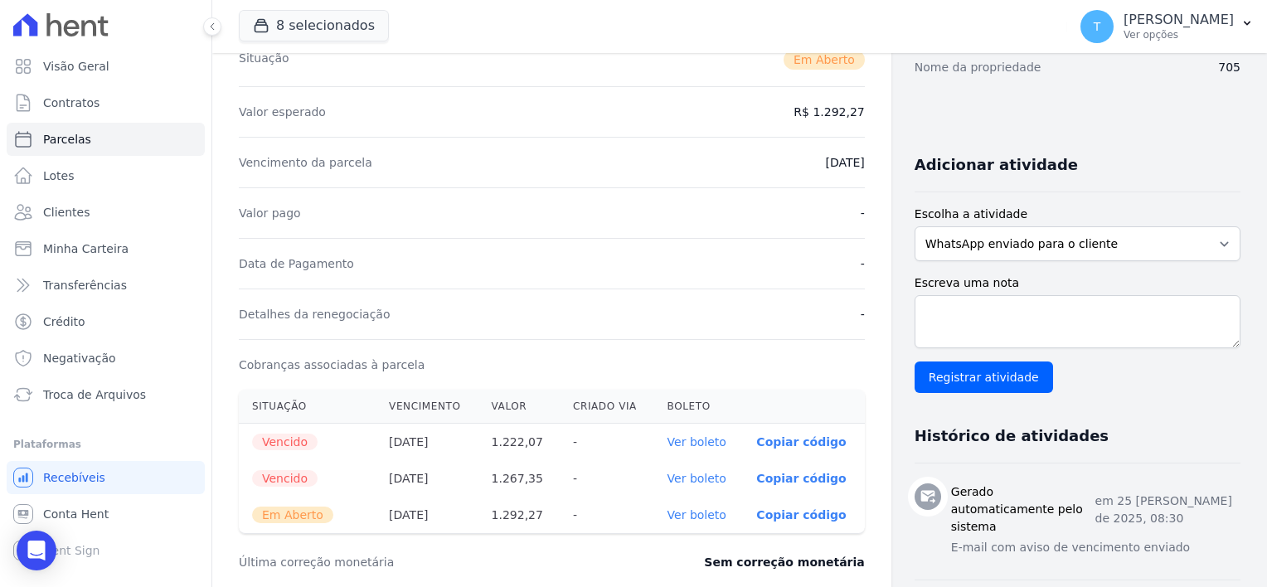
scroll to position [249, 0]
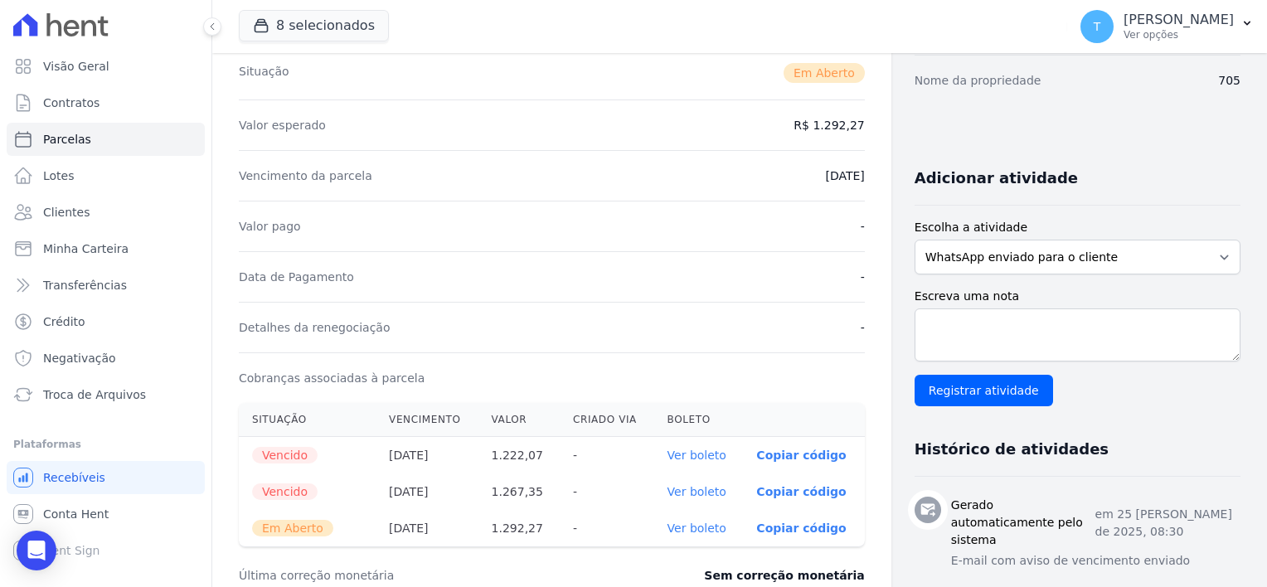
select select
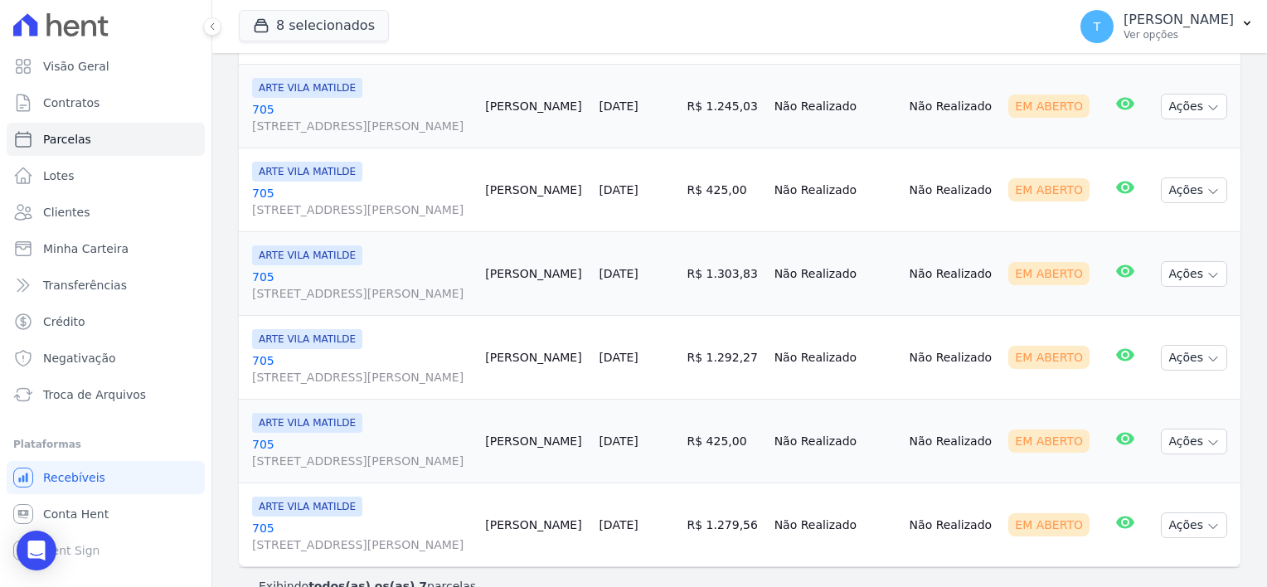
scroll to position [400, 0]
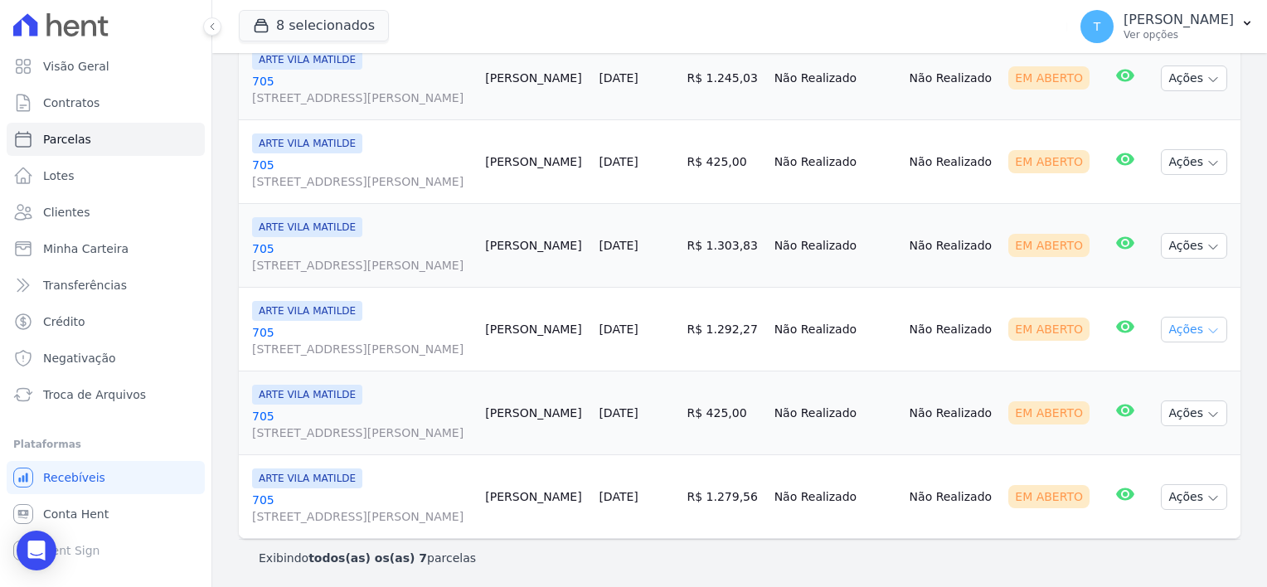
click at [1201, 336] on button "Ações" at bounding box center [1194, 330] width 66 height 26
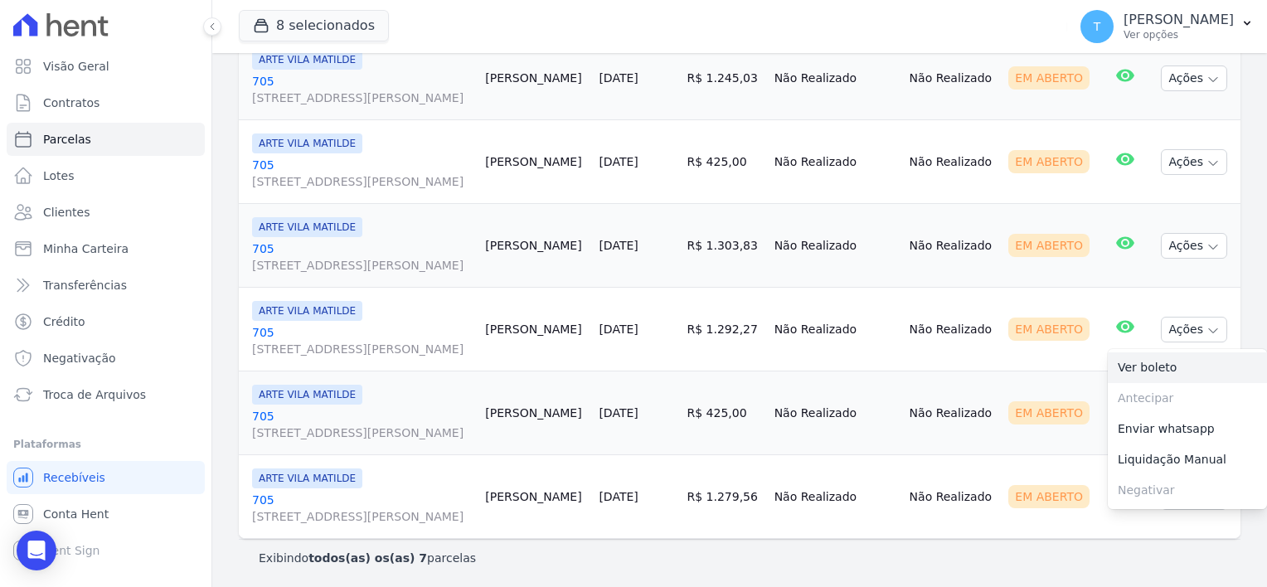
click at [1155, 366] on link "Ver boleto" at bounding box center [1187, 367] width 159 height 31
click at [267, 498] on link "705 Avenida Angélica, 2248, ANDAR 11, Consolação" at bounding box center [362, 508] width 220 height 33
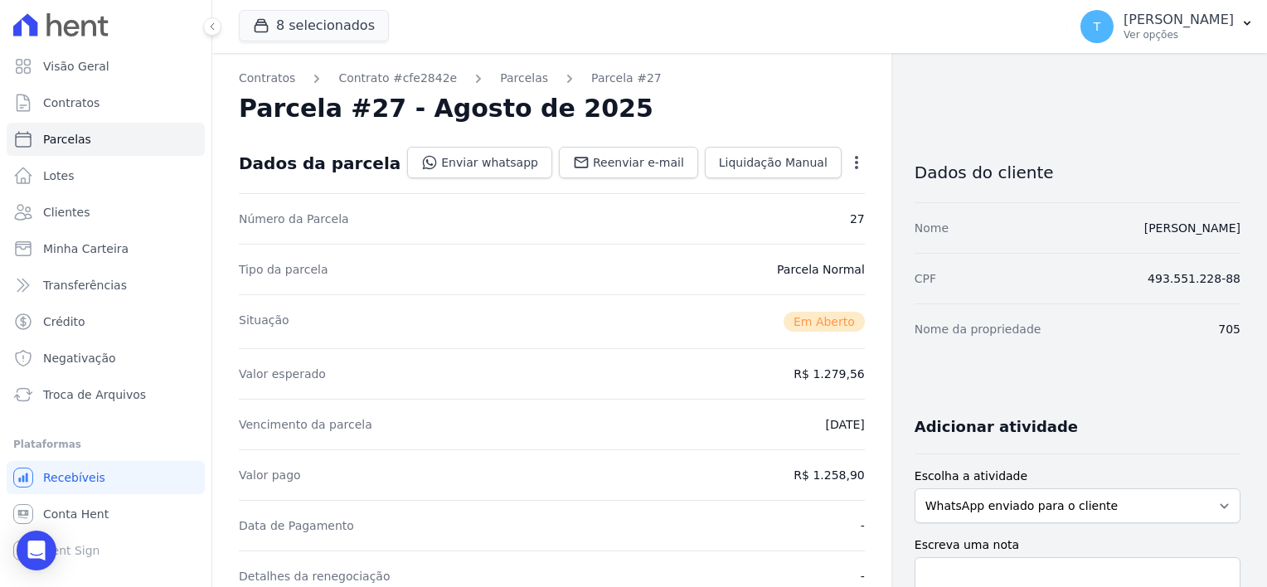
select select
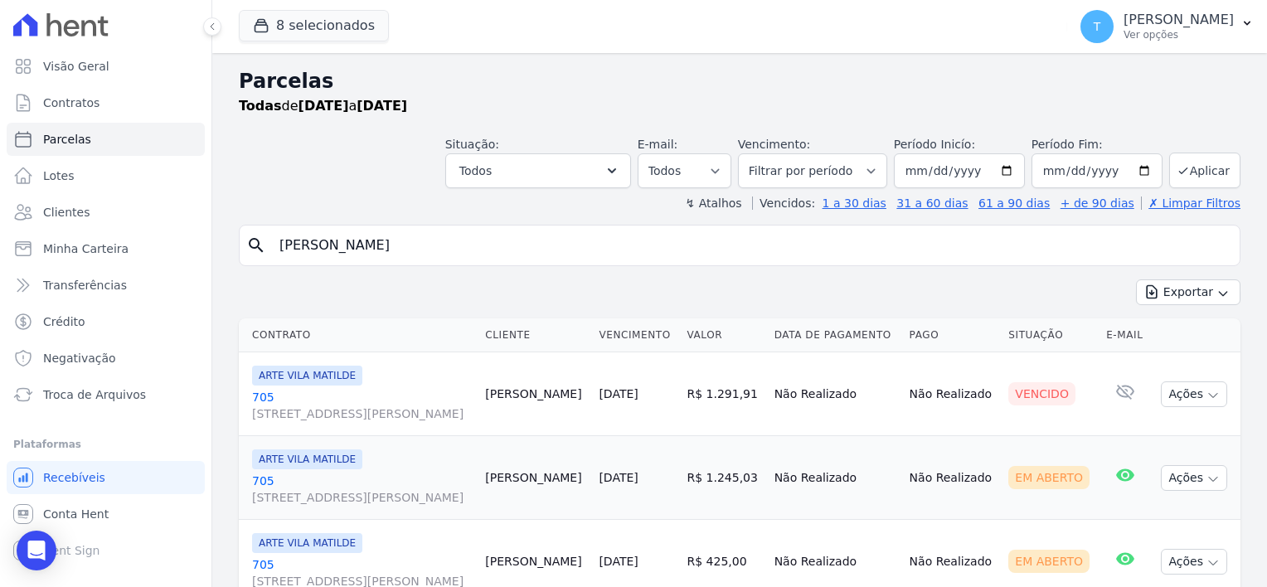
scroll to position [400, 0]
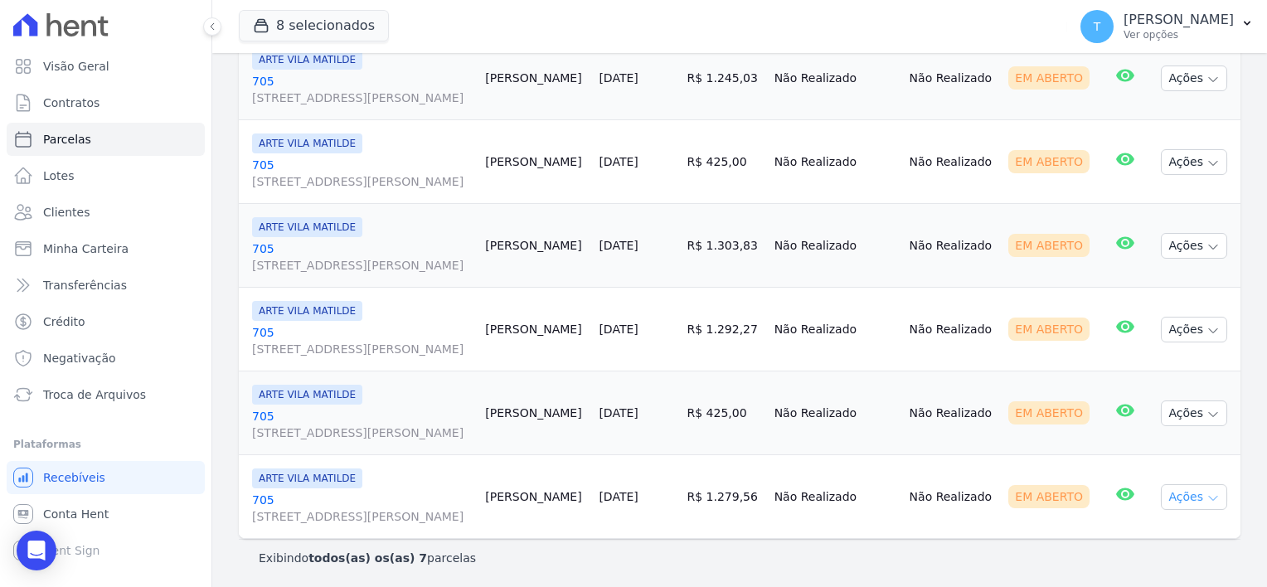
click at [1207, 499] on button "Ações" at bounding box center [1194, 497] width 66 height 26
click at [1145, 527] on link "Ver boleto" at bounding box center [1187, 535] width 159 height 31
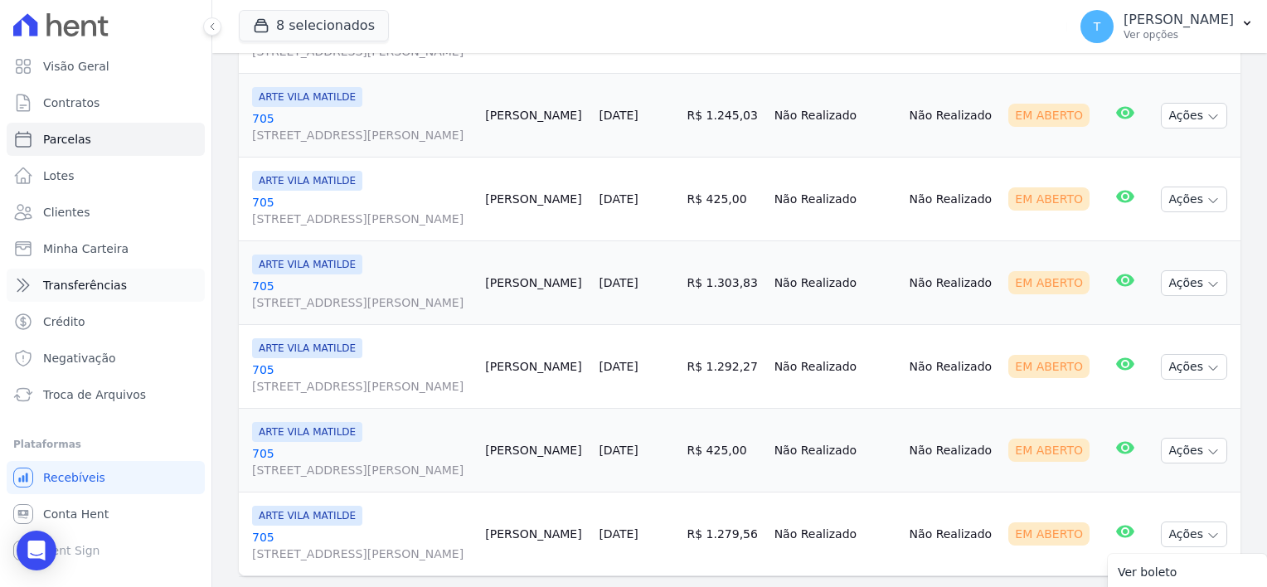
scroll to position [317, 0]
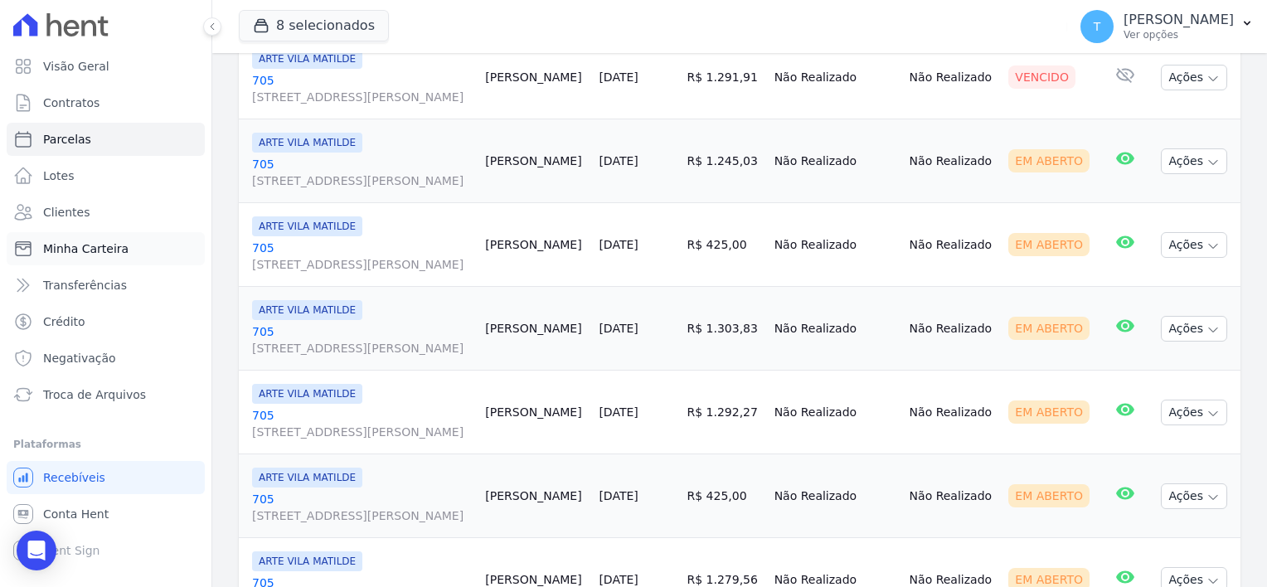
click at [80, 249] on span "Minha Carteira" at bounding box center [85, 248] width 85 height 17
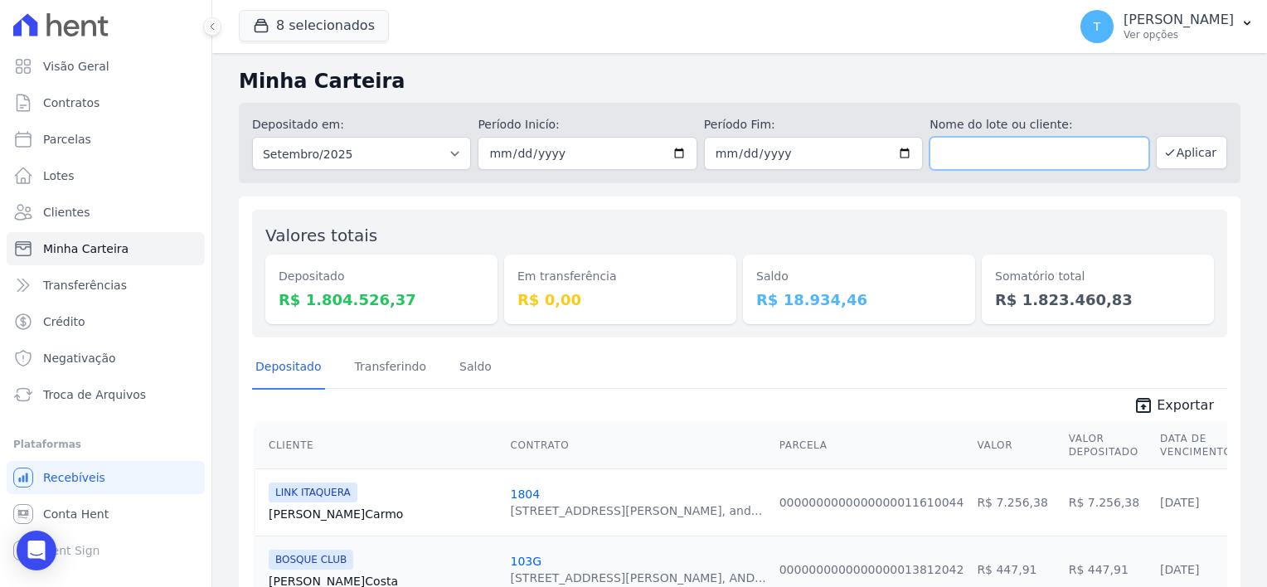
click at [993, 150] on input "text" at bounding box center [1039, 153] width 219 height 33
paste input "[PERSON_NAME]"
type input "[PERSON_NAME]"
click at [1156, 159] on button "Aplicar" at bounding box center [1191, 152] width 71 height 33
